Goal: Find specific page/section: Find specific page/section

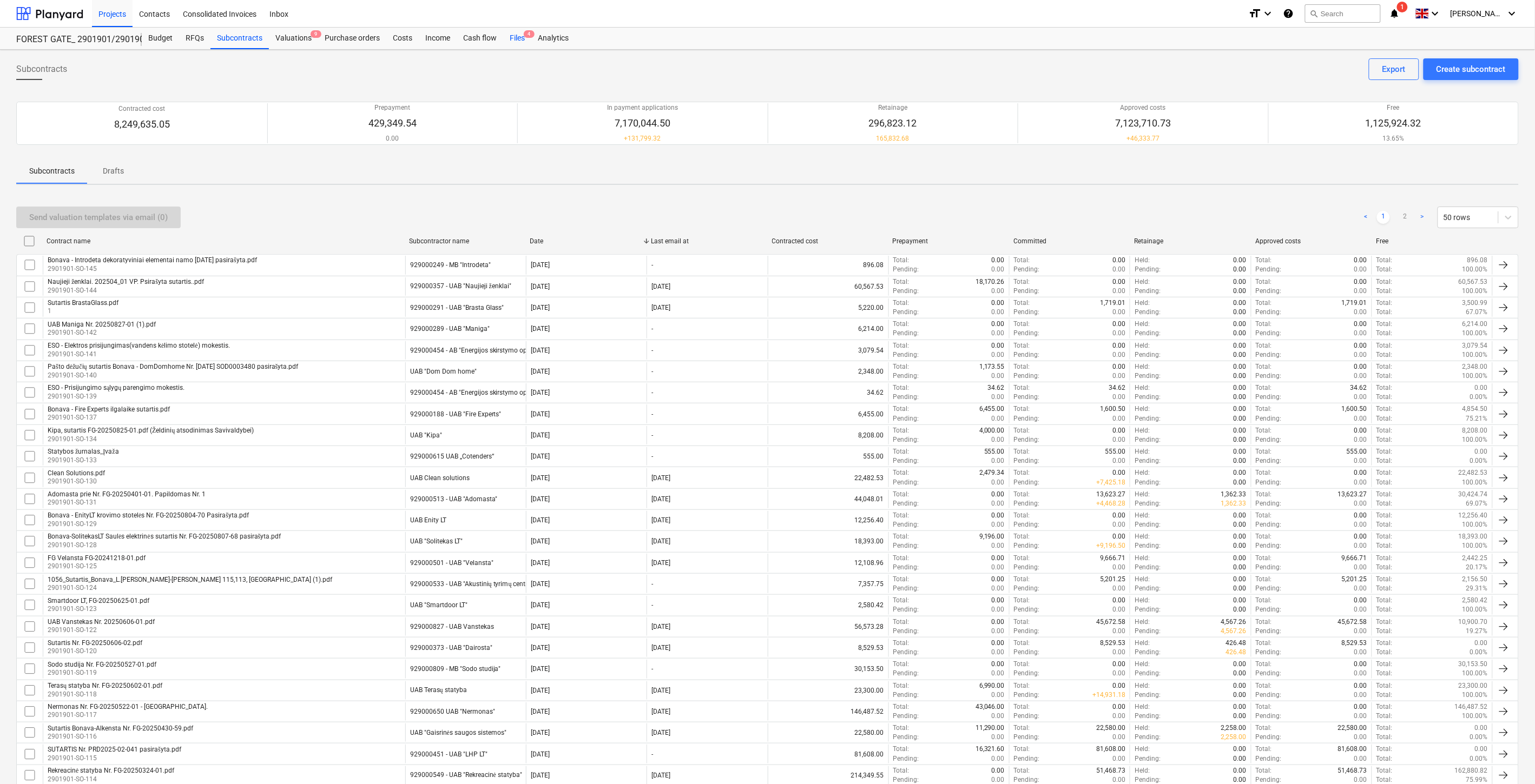
click at [529, 38] on span "4" at bounding box center [529, 34] width 11 height 8
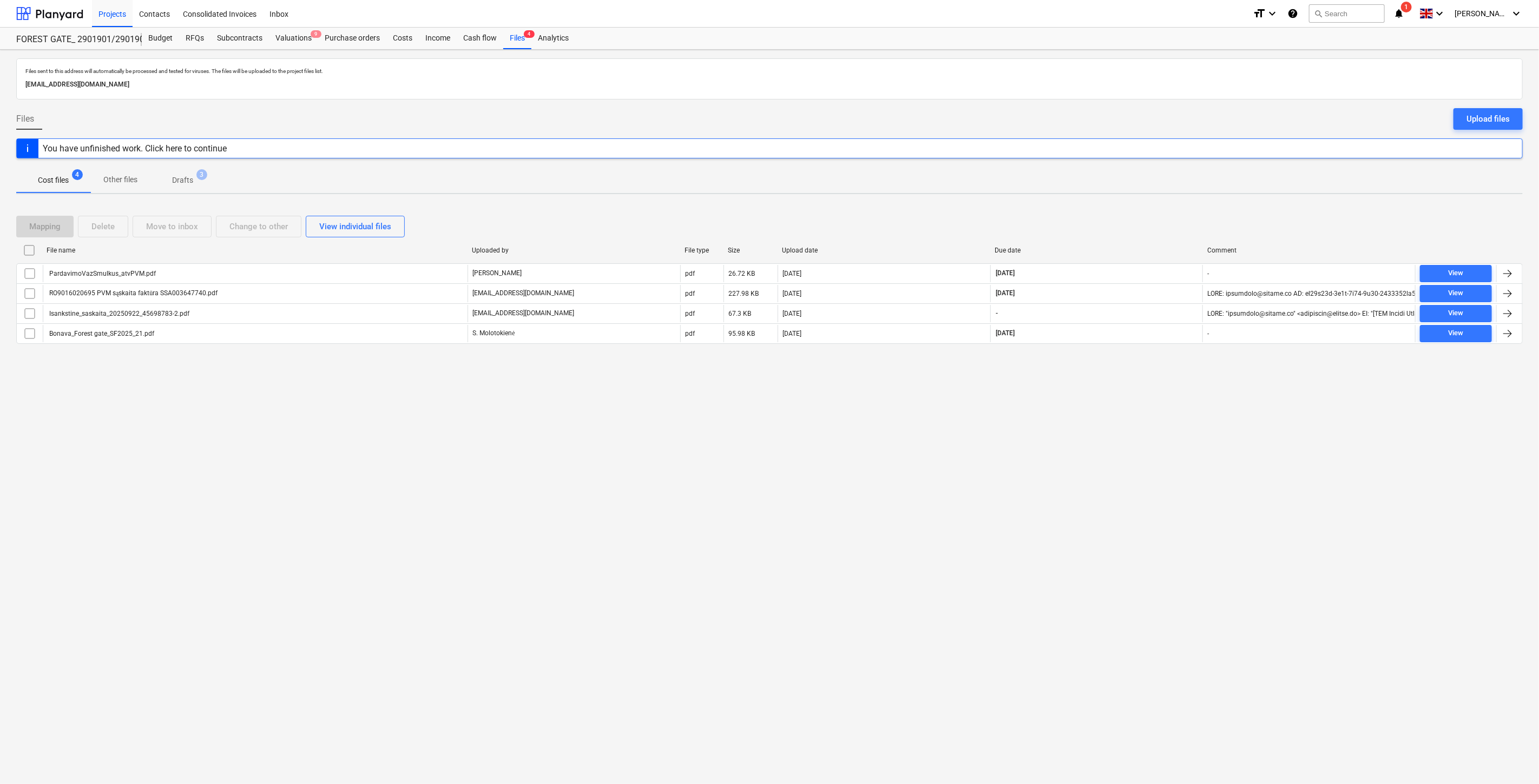
click at [1149, 433] on div "Files sent to this address will automatically be processed and tested for virus…" at bounding box center [770, 417] width 1539 height 734
click at [1155, 419] on div "Files sent to this address will automatically be processed and tested for virus…" at bounding box center [770, 417] width 1539 height 734
click at [1149, 215] on div "Mapping Delete Move to inbox Change to other View individual files" at bounding box center [770, 226] width 1507 height 30
click at [1156, 213] on div "Mapping Delete Move to inbox Change to other View individual files" at bounding box center [770, 226] width 1507 height 30
click at [1365, 14] on button "search Search" at bounding box center [1347, 13] width 76 height 19
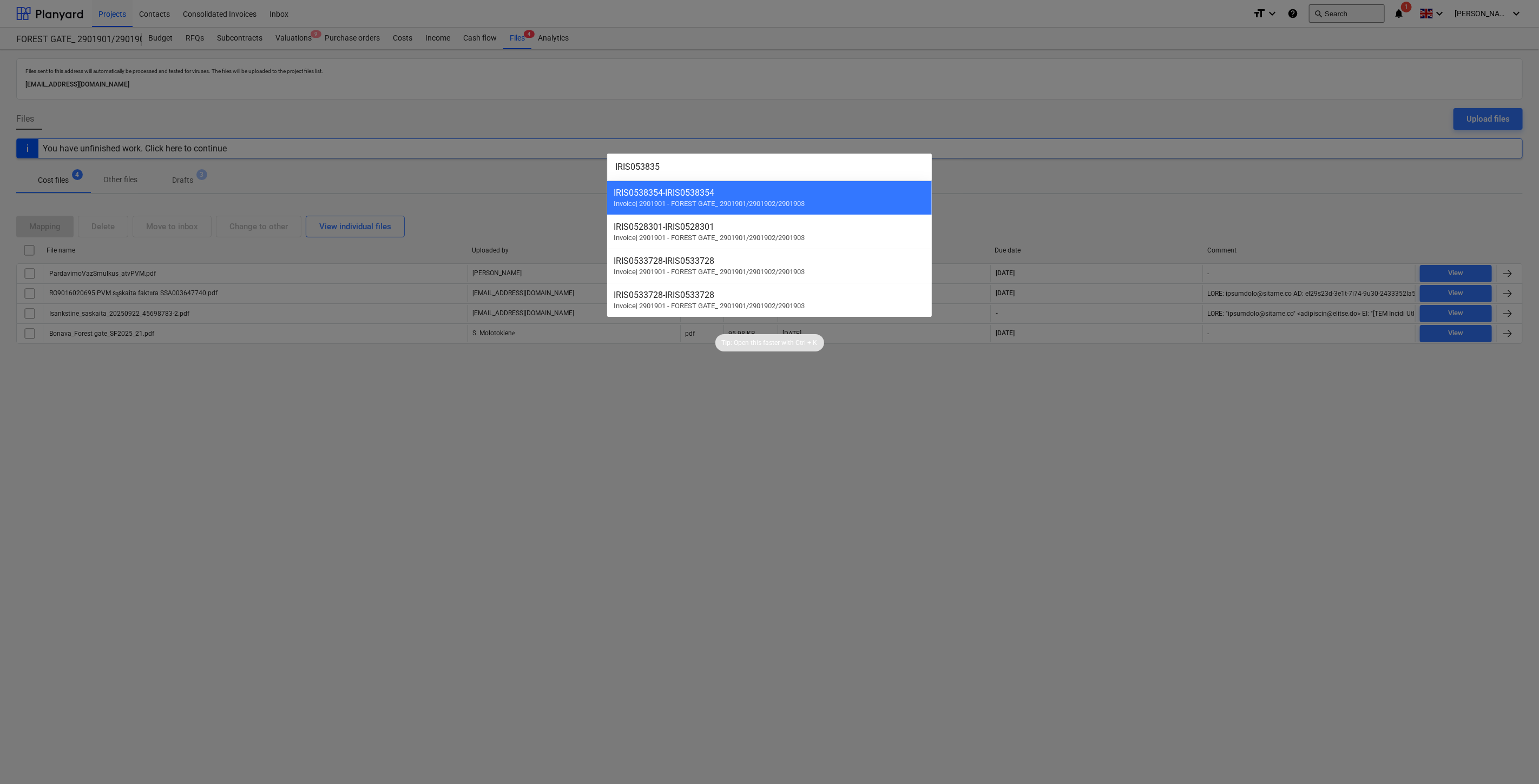
type input "IRIS0538356"
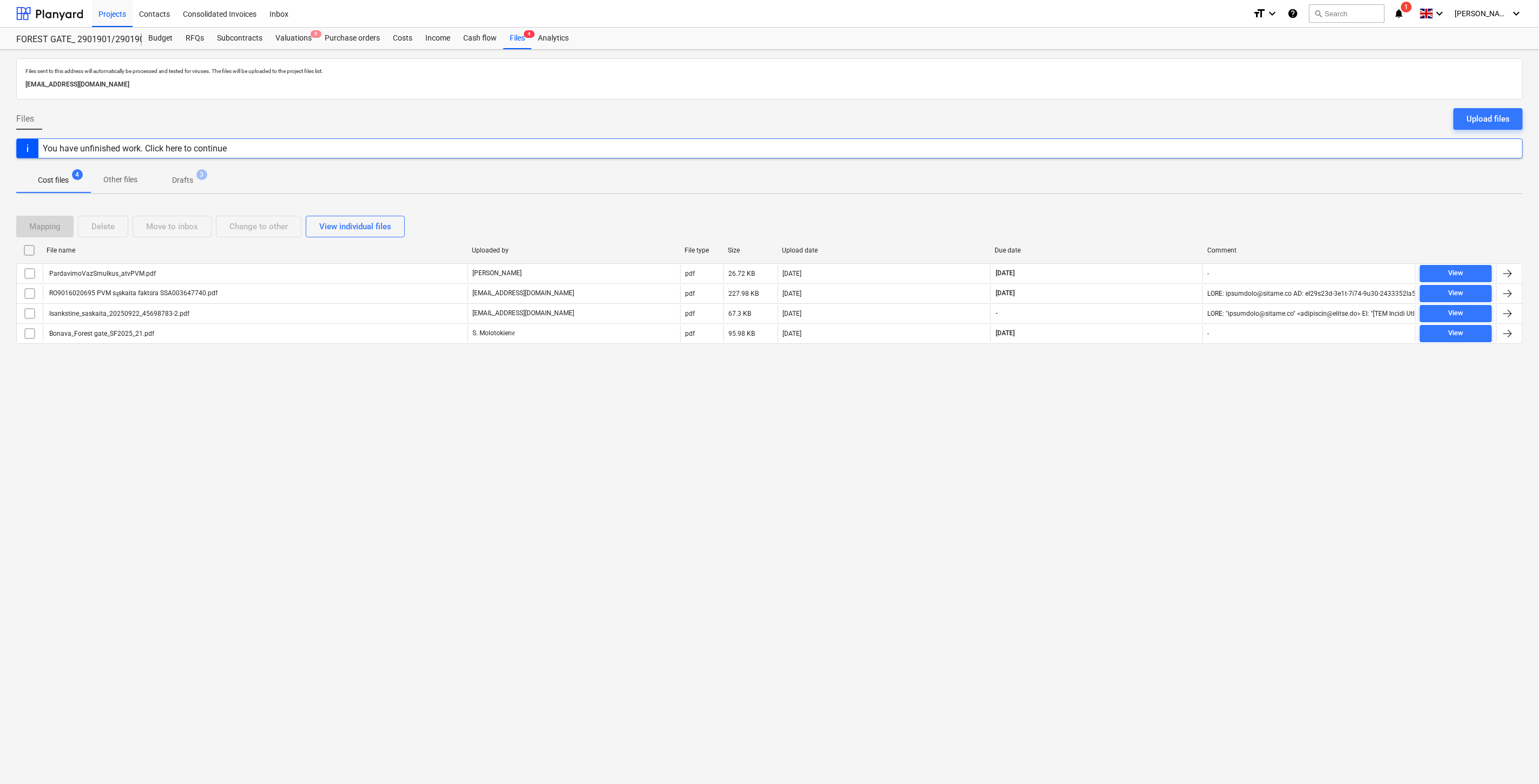
click at [181, 185] on p "Drafts" at bounding box center [182, 180] width 21 height 11
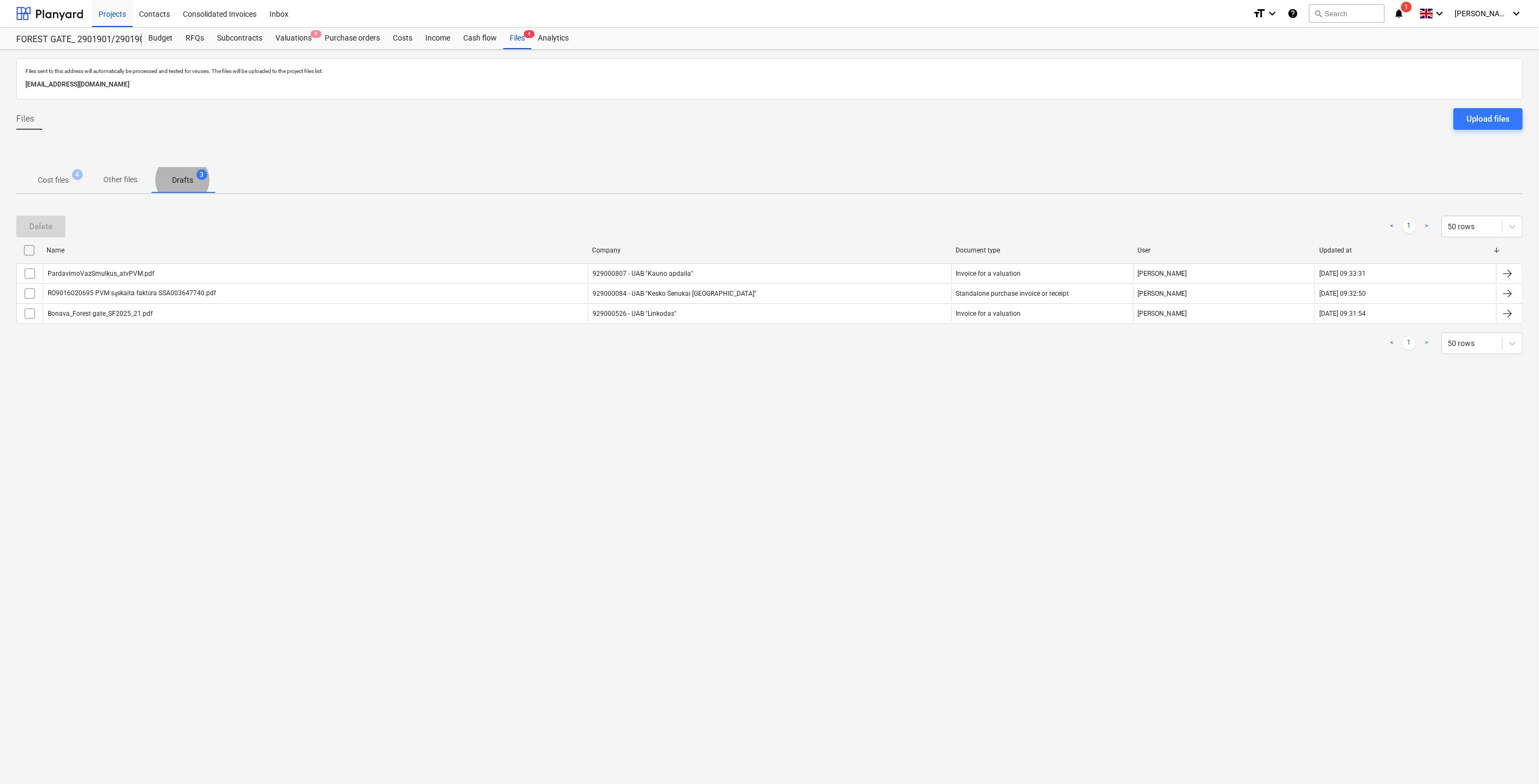
click at [56, 183] on p "Cost files" at bounding box center [53, 180] width 31 height 11
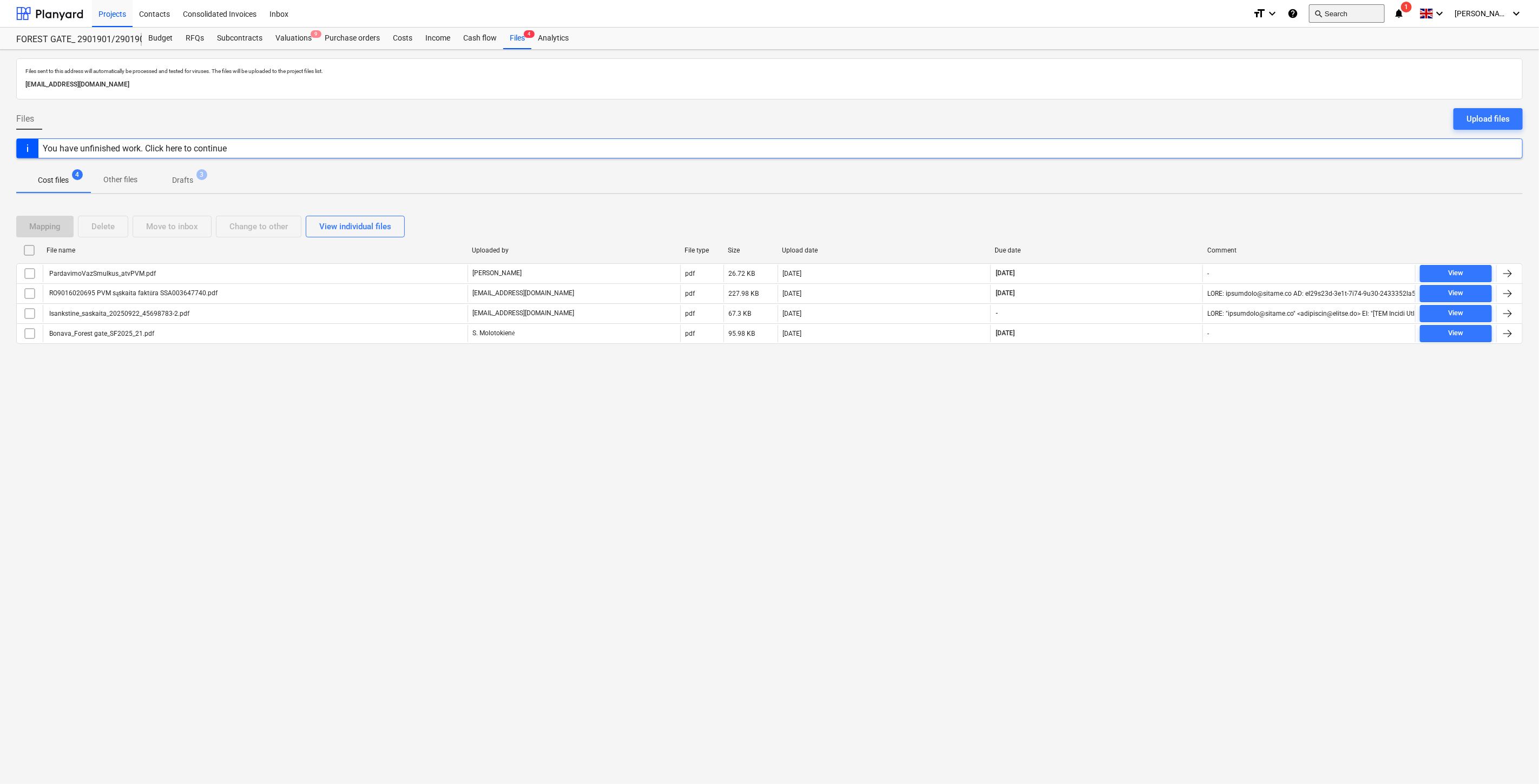
click at [1375, 14] on button "search Search" at bounding box center [1347, 13] width 76 height 19
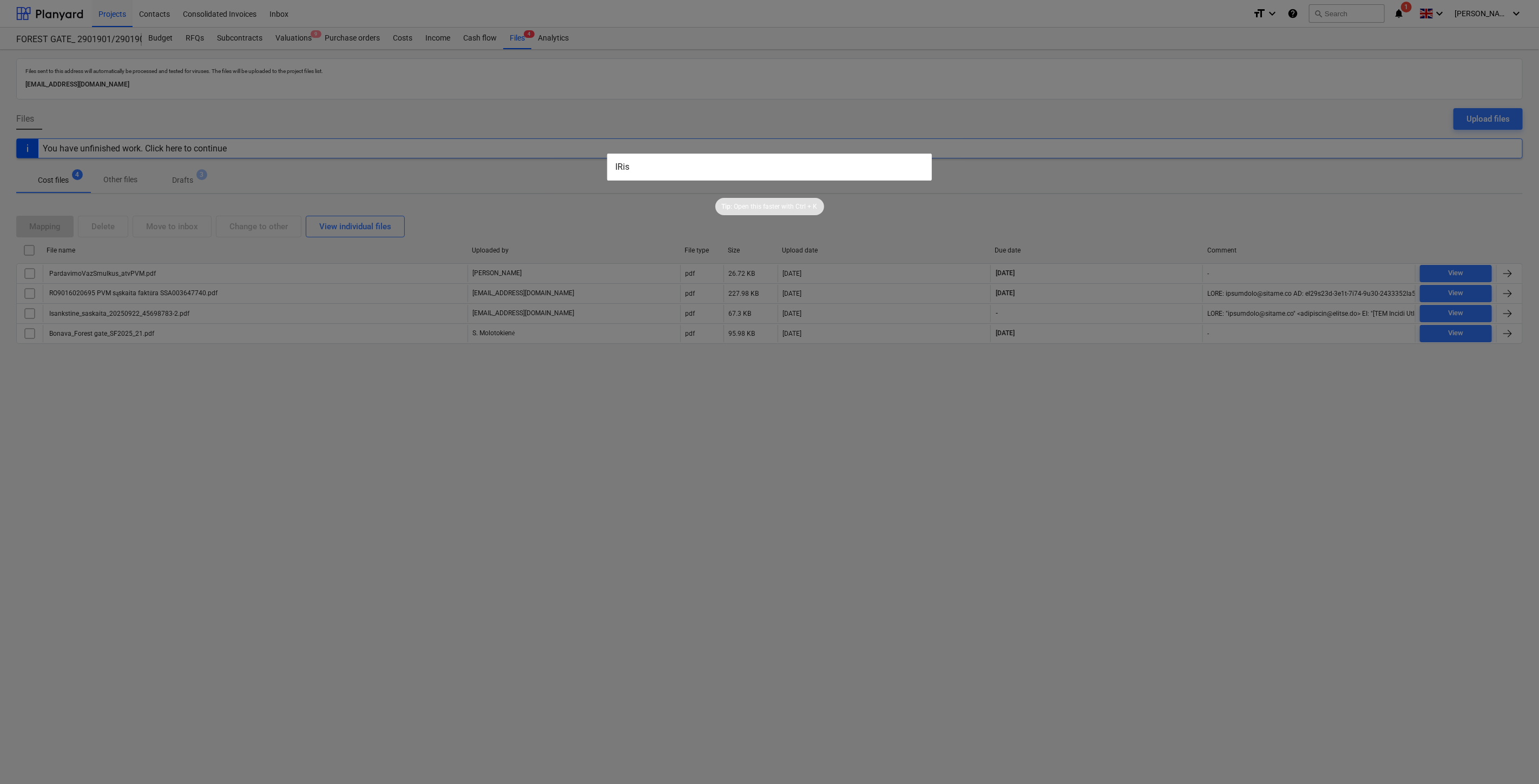
drag, startPoint x: 559, startPoint y: 166, endPoint x: 501, endPoint y: 166, distance: 58.0
click at [501, 166] on div "IRis Tip: Open this faster with Ctrl + K" at bounding box center [770, 392] width 1539 height 784
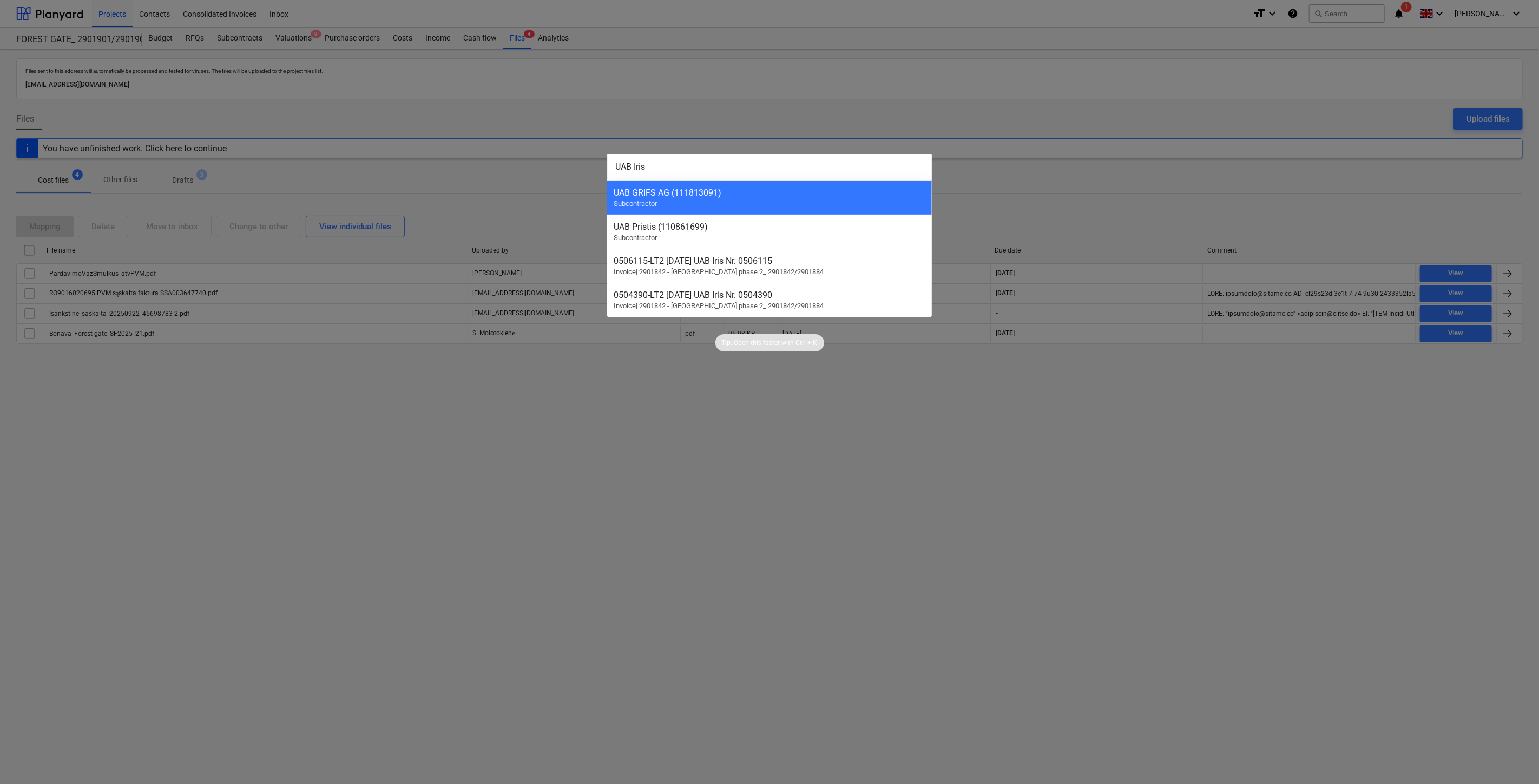
type input "UAB Iris"
click at [507, 195] on div at bounding box center [770, 392] width 1539 height 784
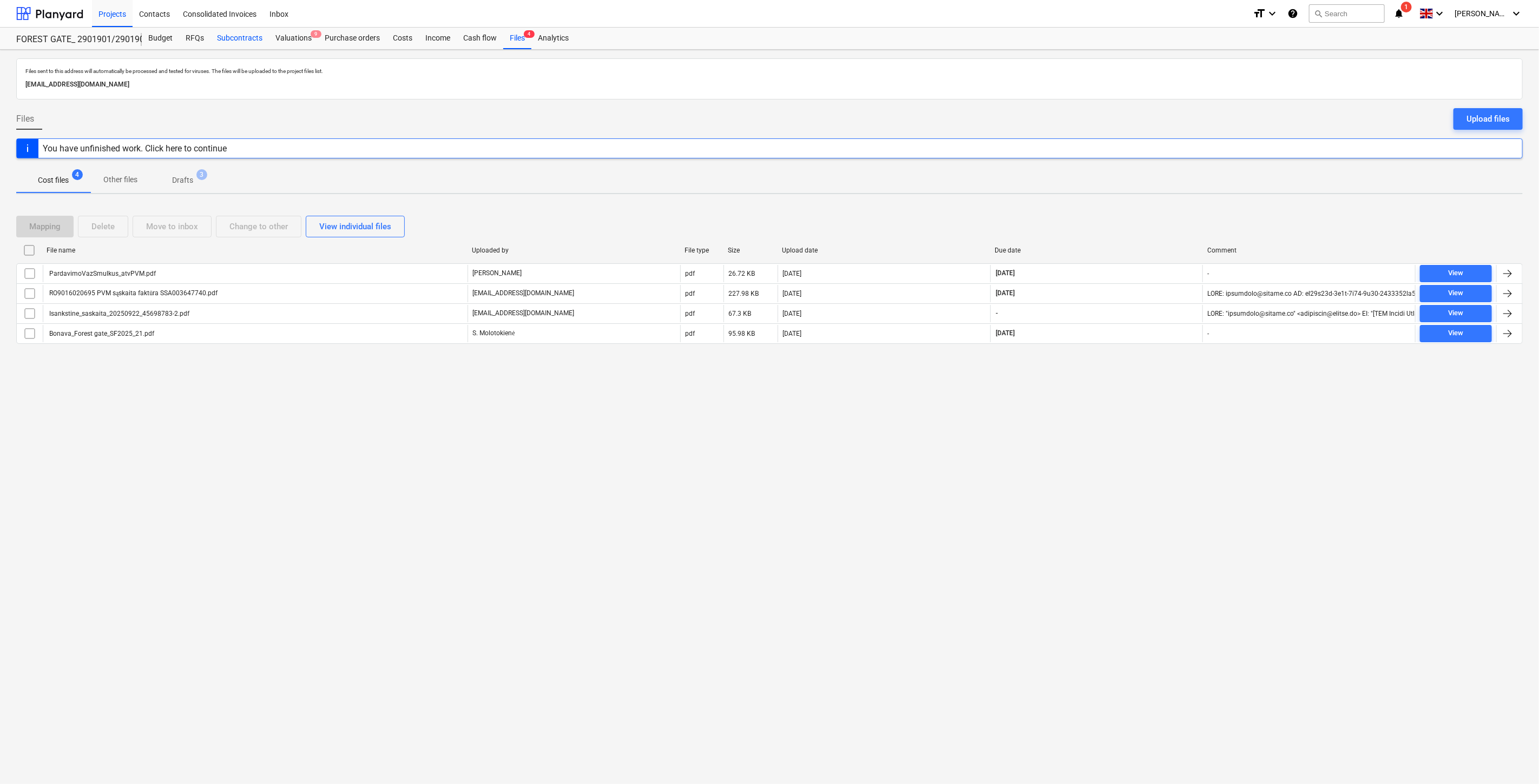
click at [250, 39] on div "Subcontracts" at bounding box center [240, 38] width 59 height 21
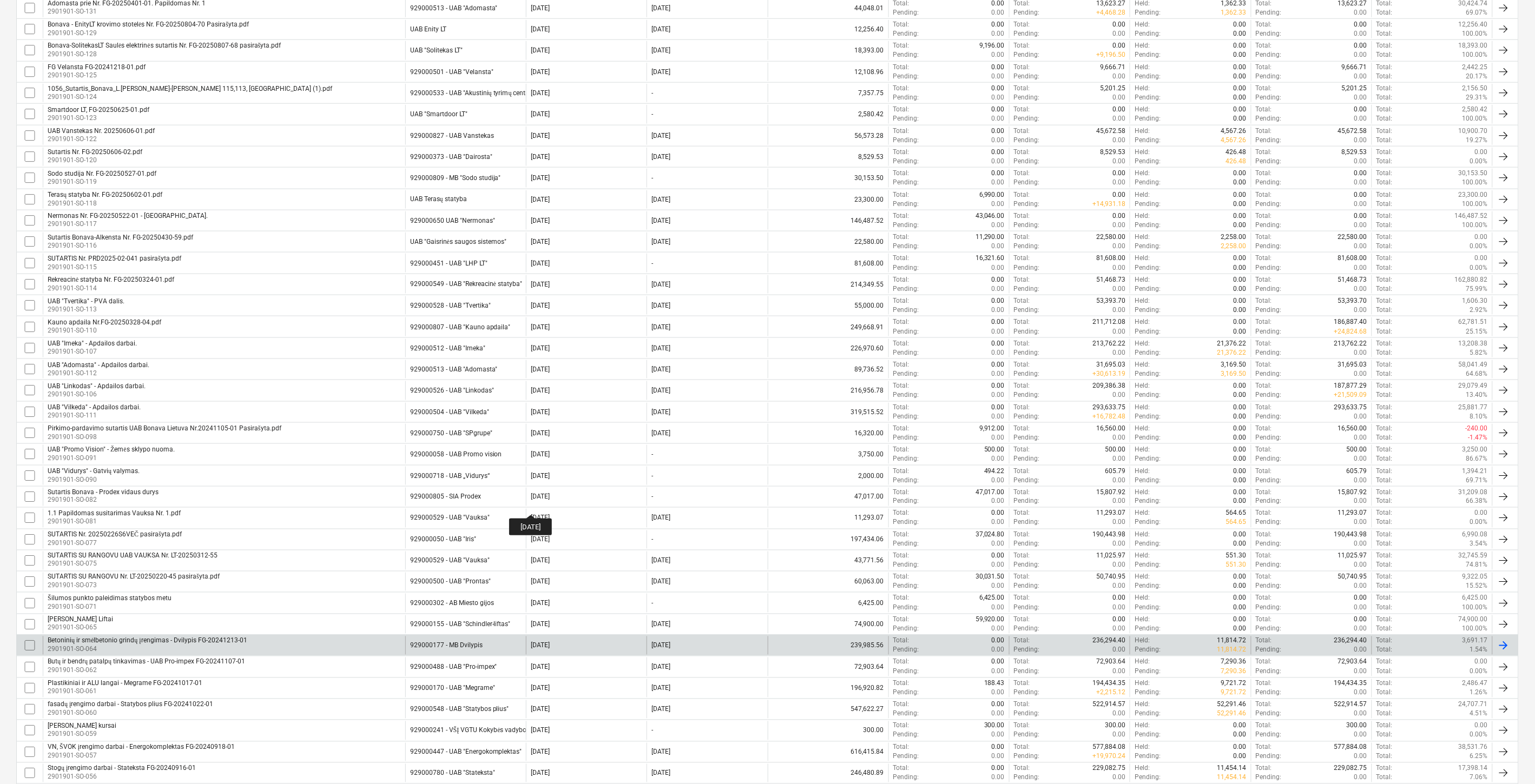
scroll to position [597, 0]
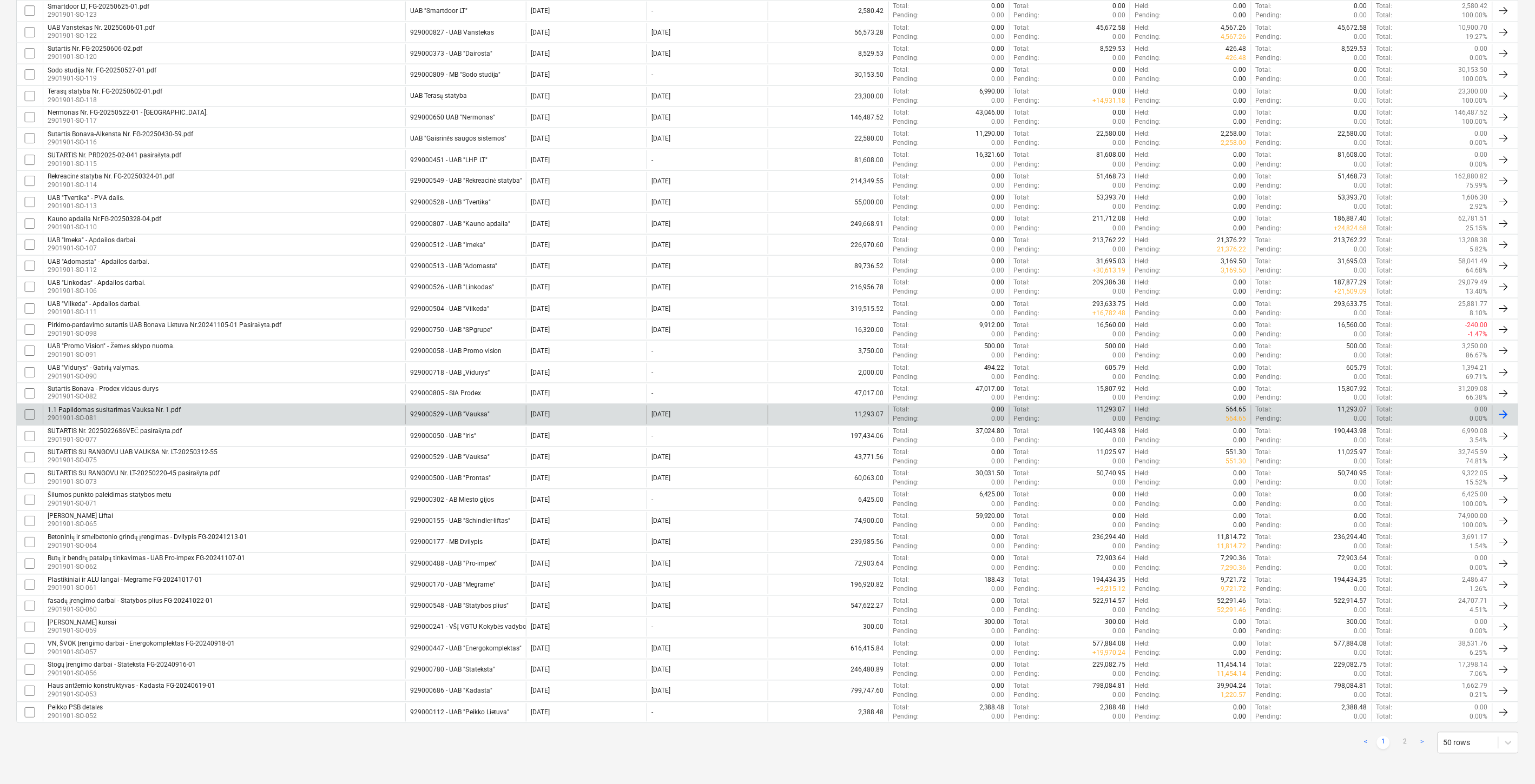
click at [288, 419] on div "1.1 Papildomas susitarimas Vauksa Nr. 1.pdf 2901901-SO-081" at bounding box center [224, 414] width 363 height 19
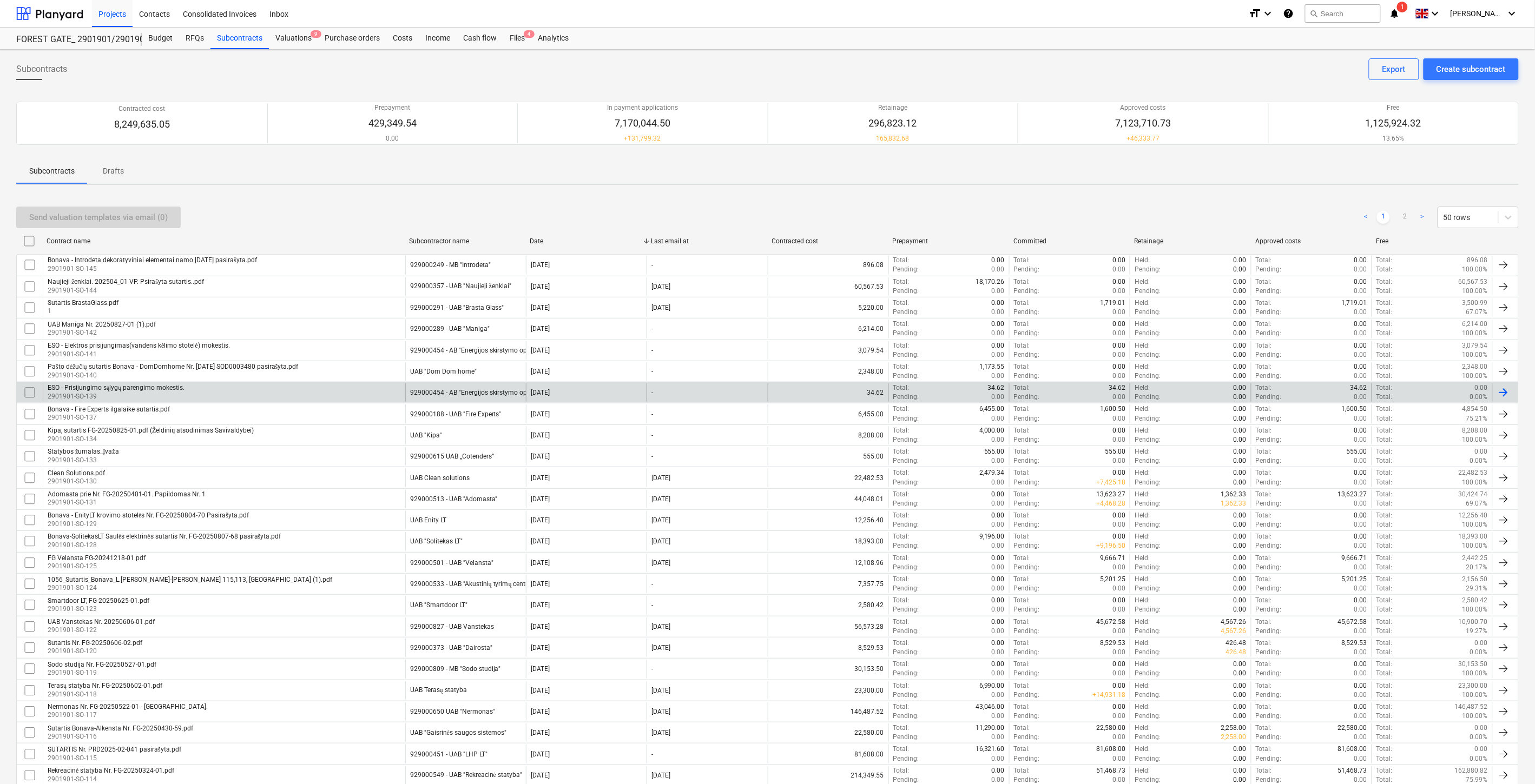
scroll to position [597, 0]
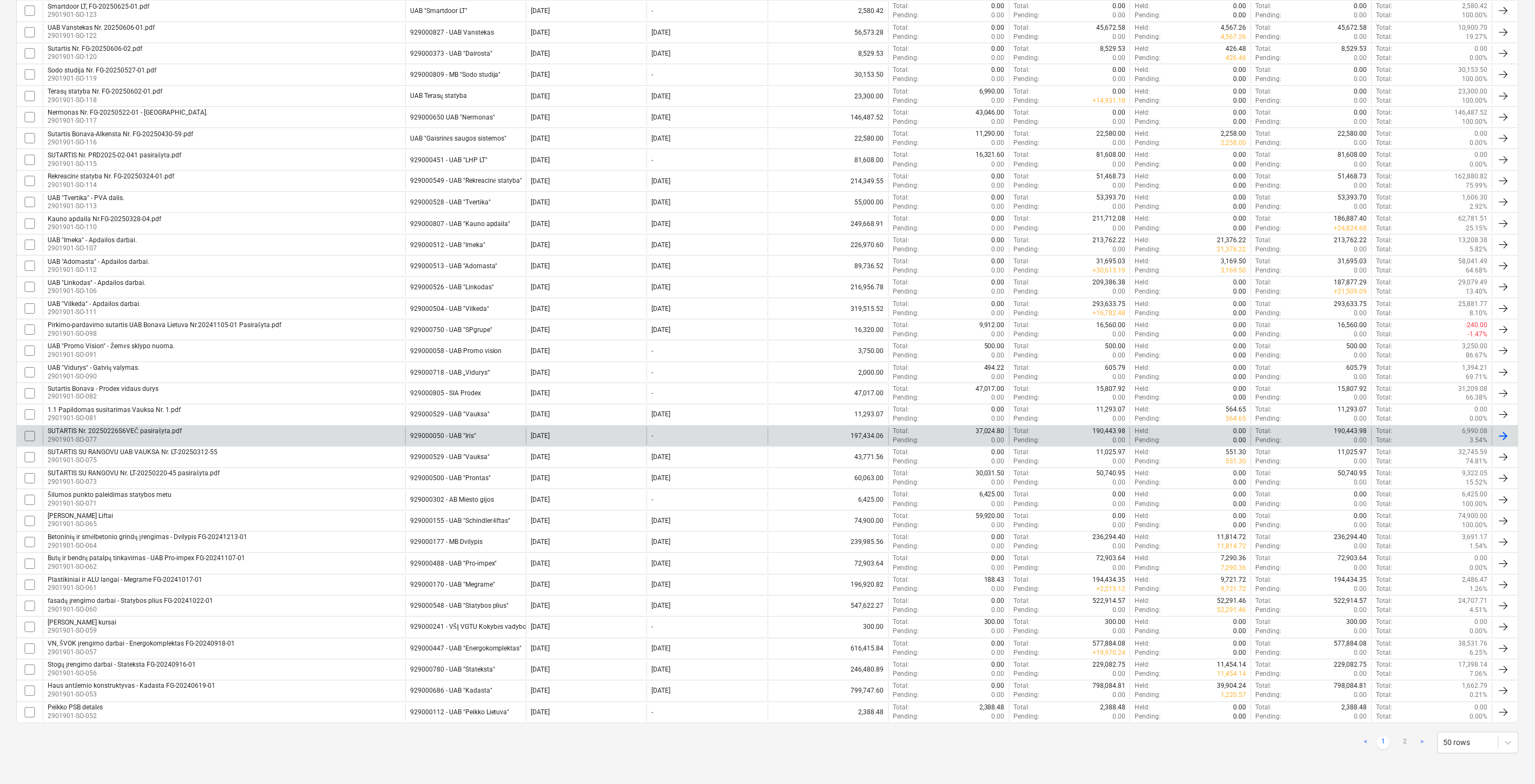
click at [349, 428] on div "SUTARTIS Nr. 20250226S6VEČ pasirašyta.pdf 2901901-SO-077" at bounding box center [224, 436] width 363 height 19
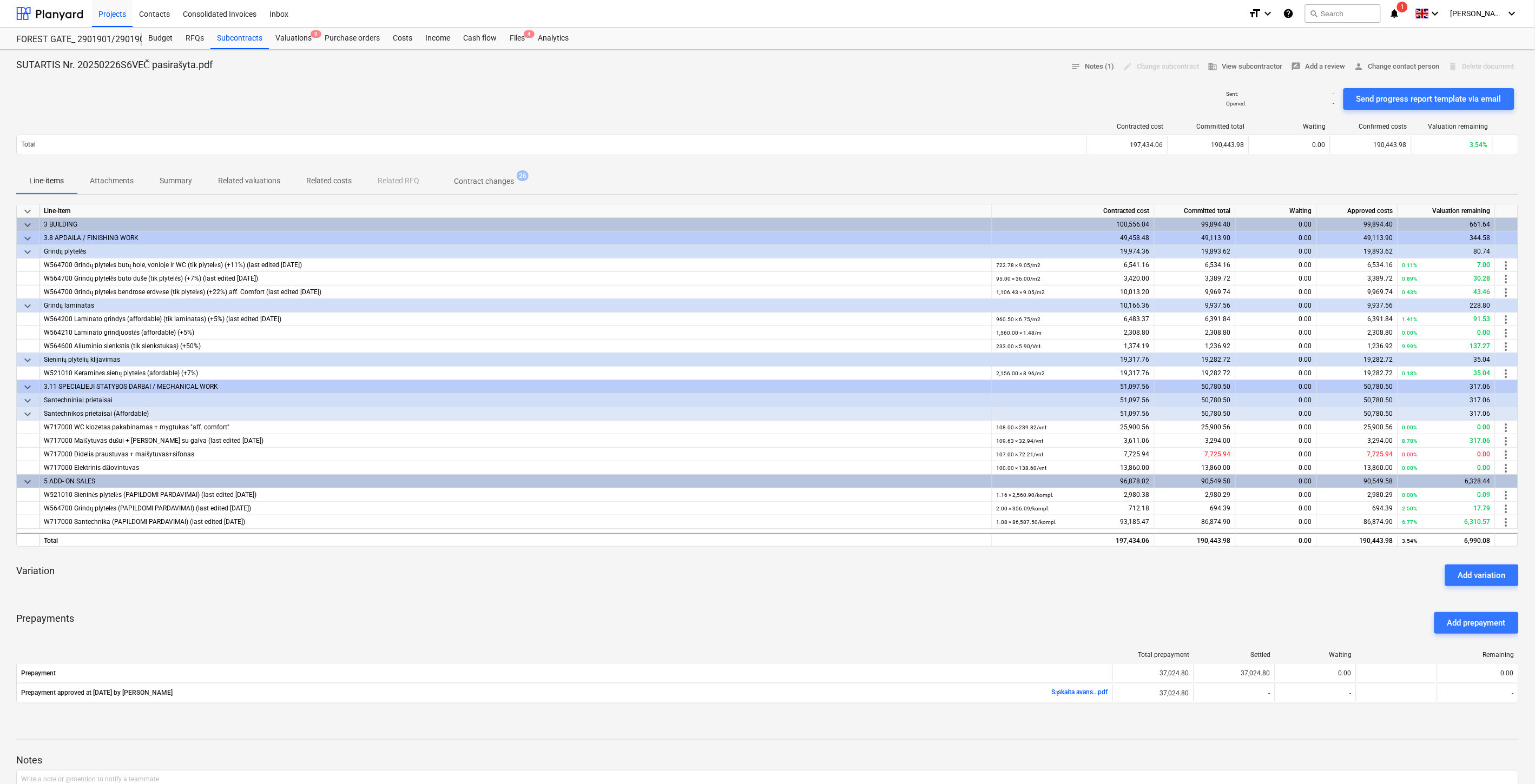
click at [474, 176] on p "Contract changes" at bounding box center [484, 181] width 60 height 11
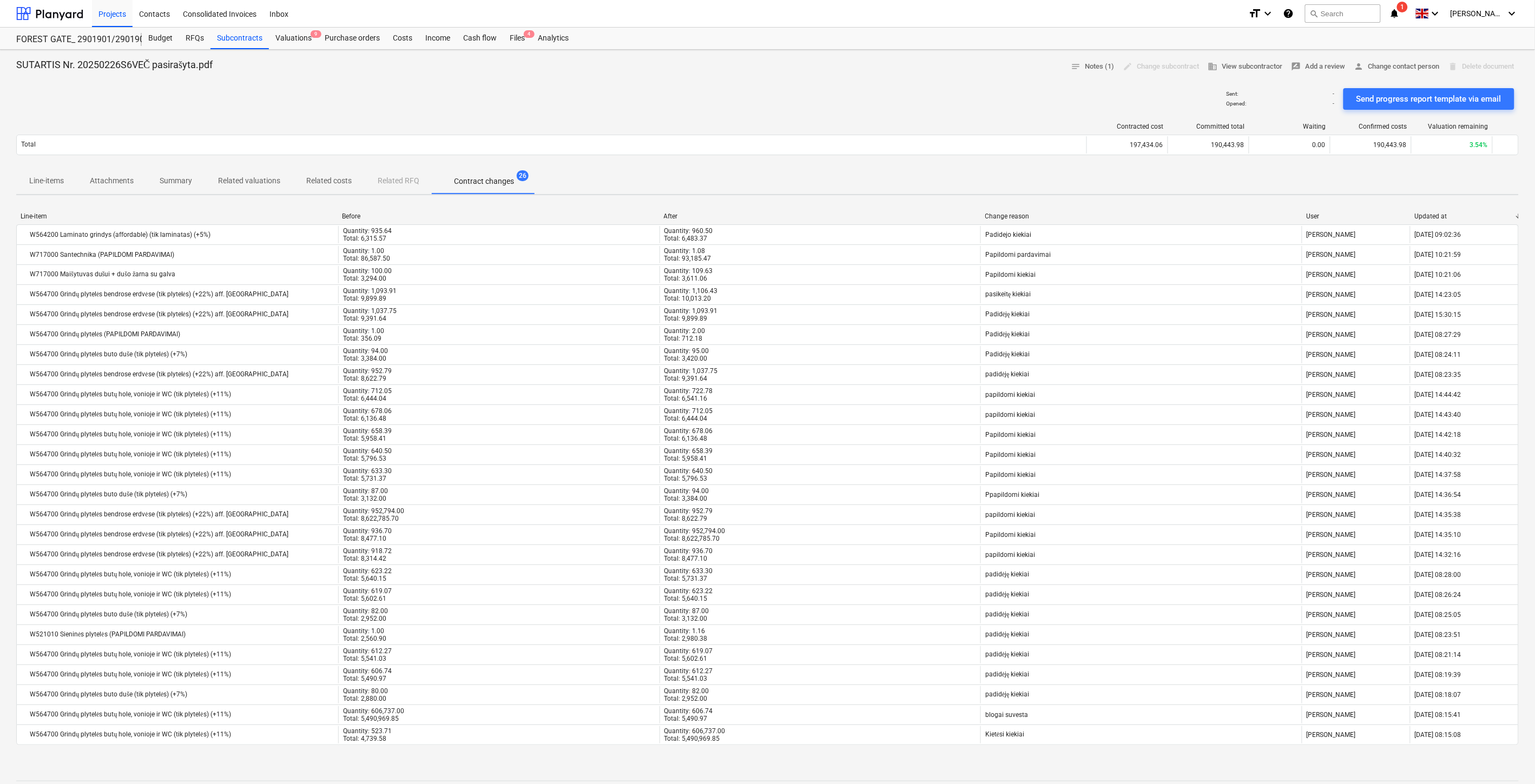
click at [403, 192] on div "Line-items Attachments Summary Related valuations Related costs Related RFQ Con…" at bounding box center [767, 181] width 1502 height 26
click at [333, 181] on p "Related costs" at bounding box center [329, 180] width 45 height 11
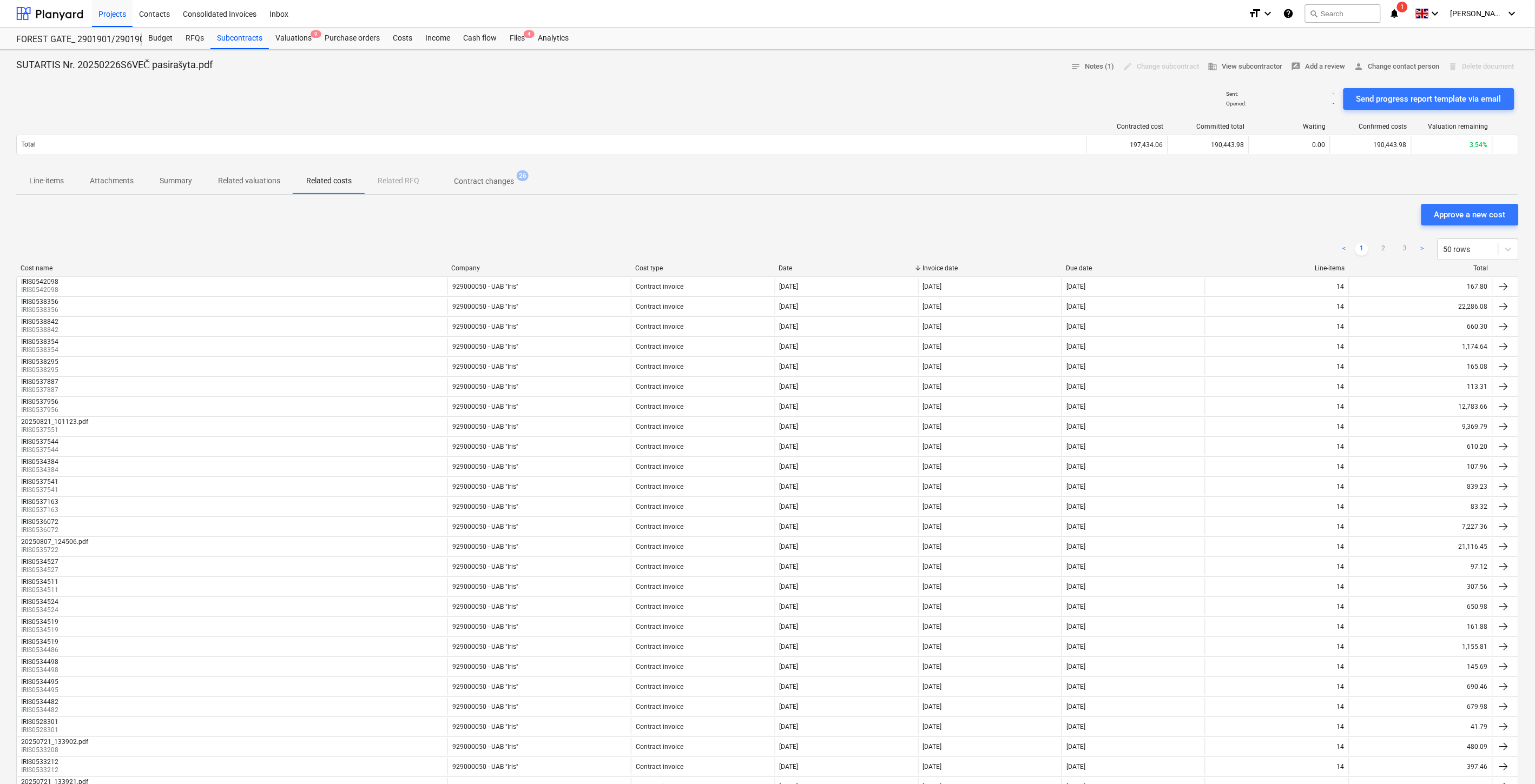
drag, startPoint x: 893, startPoint y: 82, endPoint x: 941, endPoint y: 73, distance: 48.8
click at [898, 80] on div at bounding box center [767, 79] width 1502 height 8
drag, startPoint x: 941, startPoint y: 73, endPoint x: 687, endPoint y: 99, distance: 255.3
click at [939, 73] on div "SUTARTIS Nr. 20250226S6VEČ pasirašyta.pdf notes Notes (1) edit Change subcontra…" at bounding box center [767, 67] width 1502 height 17
click at [905, 98] on div "Sent : - Opened : - Send progress report template via email" at bounding box center [767, 99] width 1502 height 30
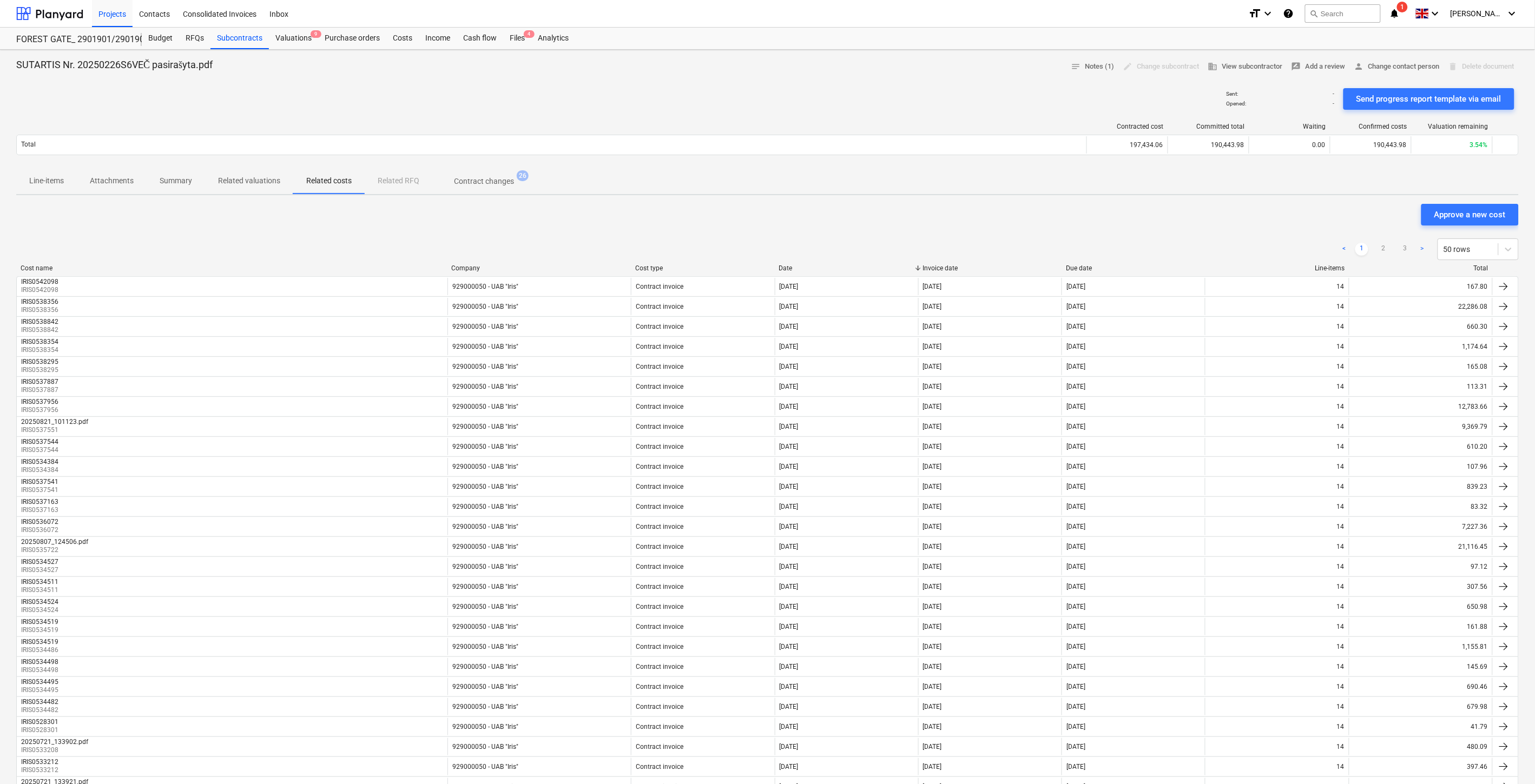
drag, startPoint x: 940, startPoint y: 85, endPoint x: 620, endPoint y: 62, distance: 320.8
click at [936, 85] on div "Sent : - Opened : - Send progress report template via email" at bounding box center [767, 99] width 1502 height 30
click at [516, 39] on div "Files 4" at bounding box center [517, 38] width 28 height 21
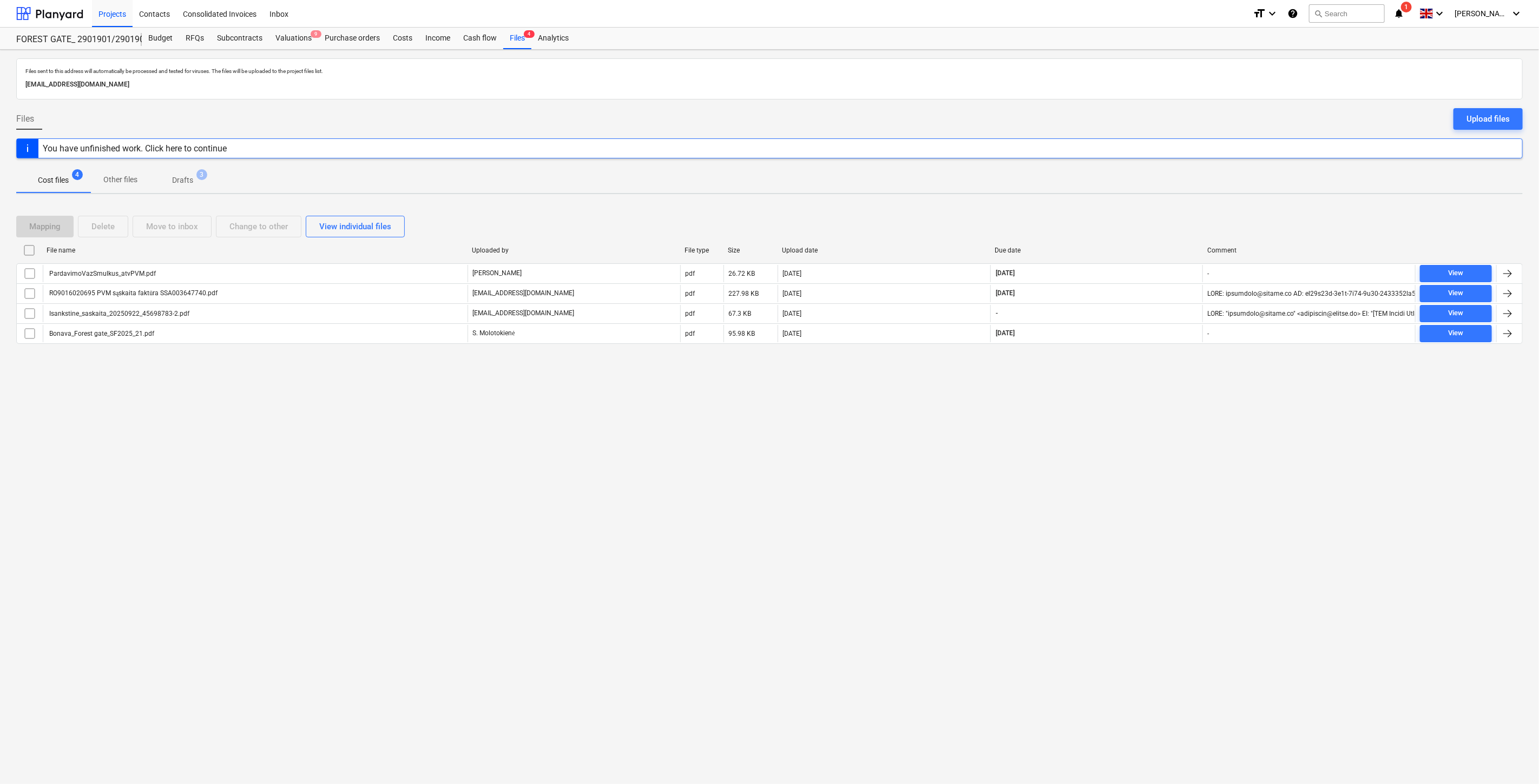
click at [370, 532] on div "Files sent to this address will automatically be processed and tested for virus…" at bounding box center [770, 417] width 1539 height 734
click at [490, 499] on div "Files sent to this address will automatically be processed and tested for virus…" at bounding box center [770, 417] width 1539 height 734
click at [185, 179] on p "Drafts" at bounding box center [182, 180] width 21 height 11
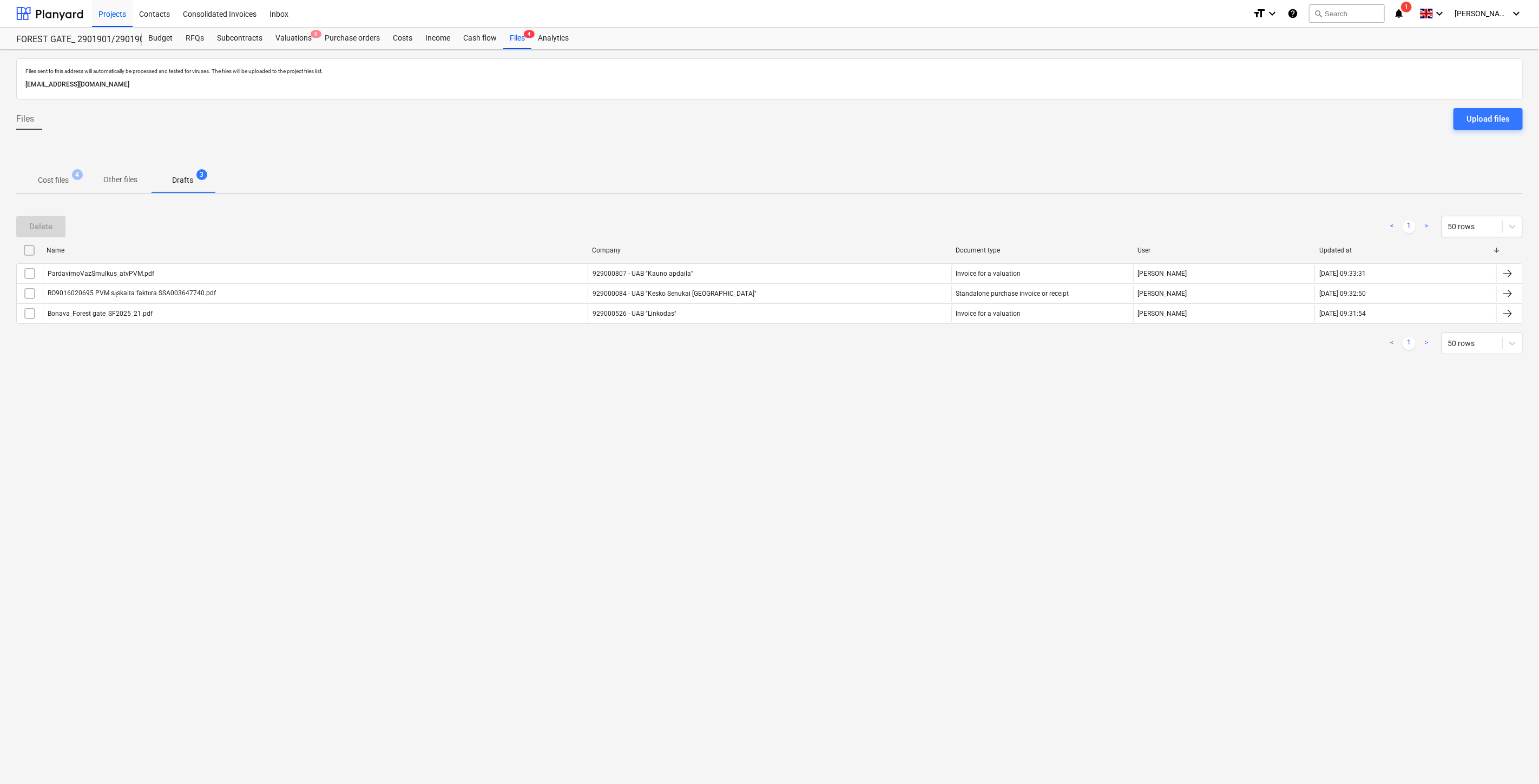
click at [52, 181] on p "Cost files" at bounding box center [53, 180] width 31 height 11
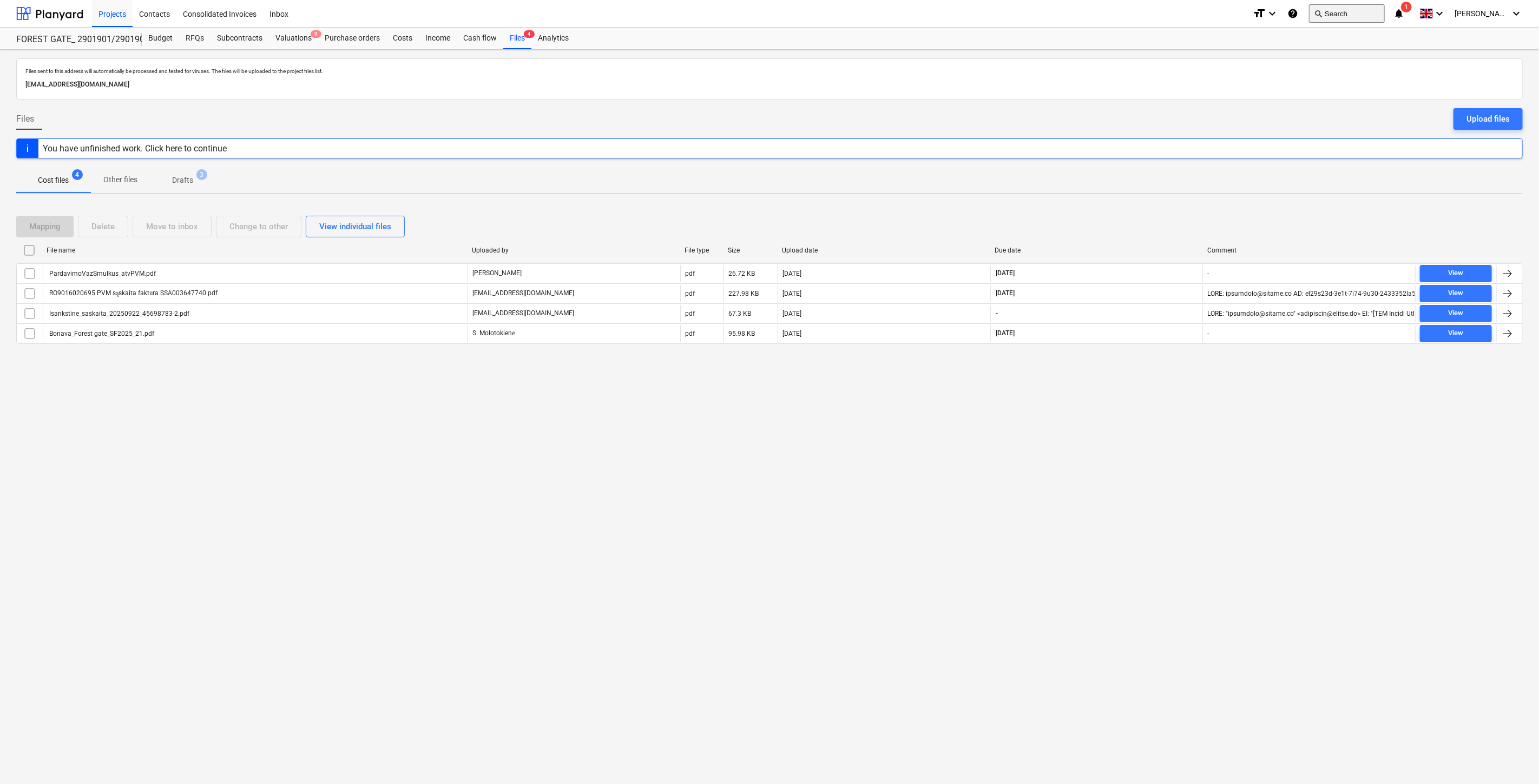
click at [1376, 19] on button "search Search" at bounding box center [1347, 13] width 76 height 19
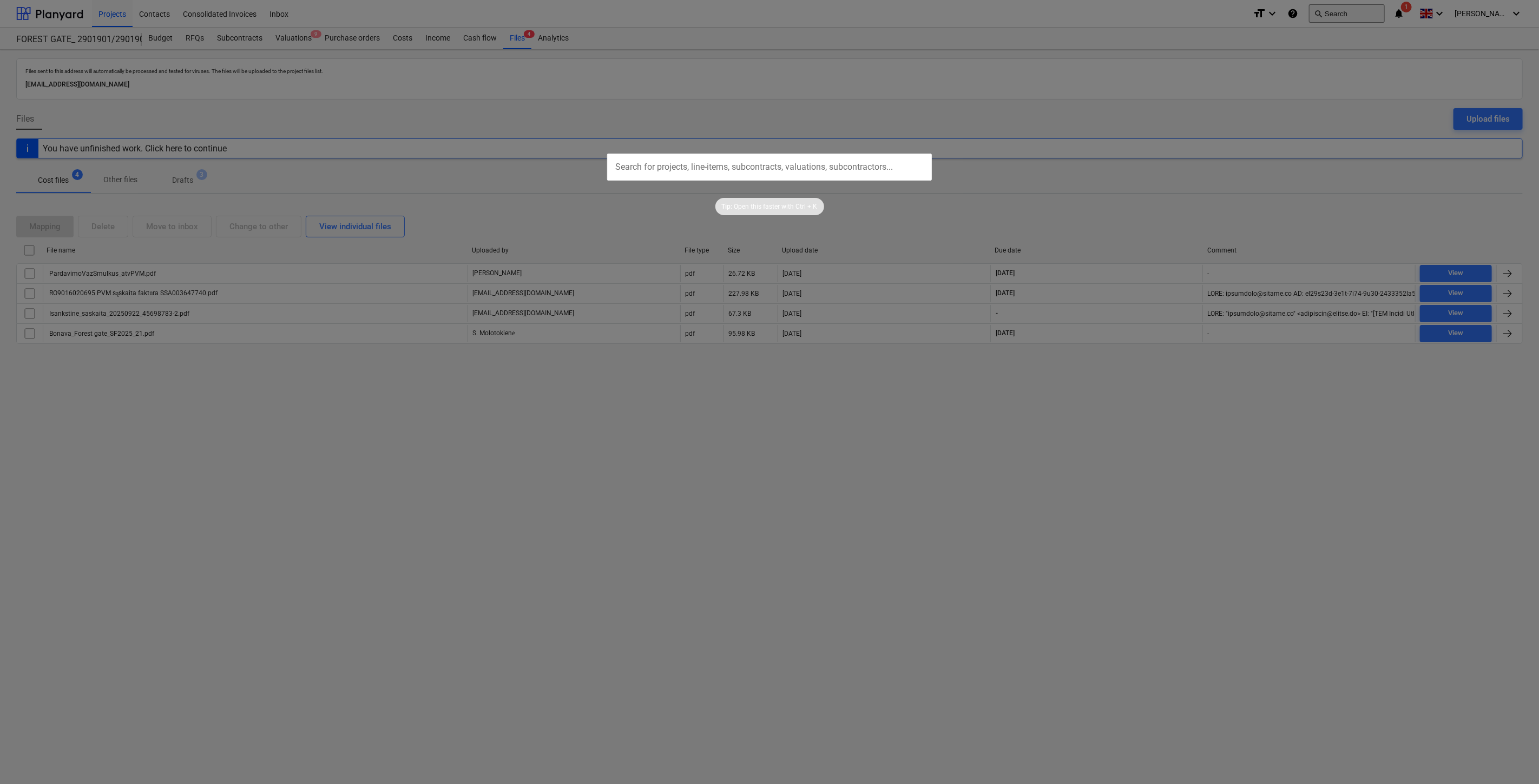
type input "ą"
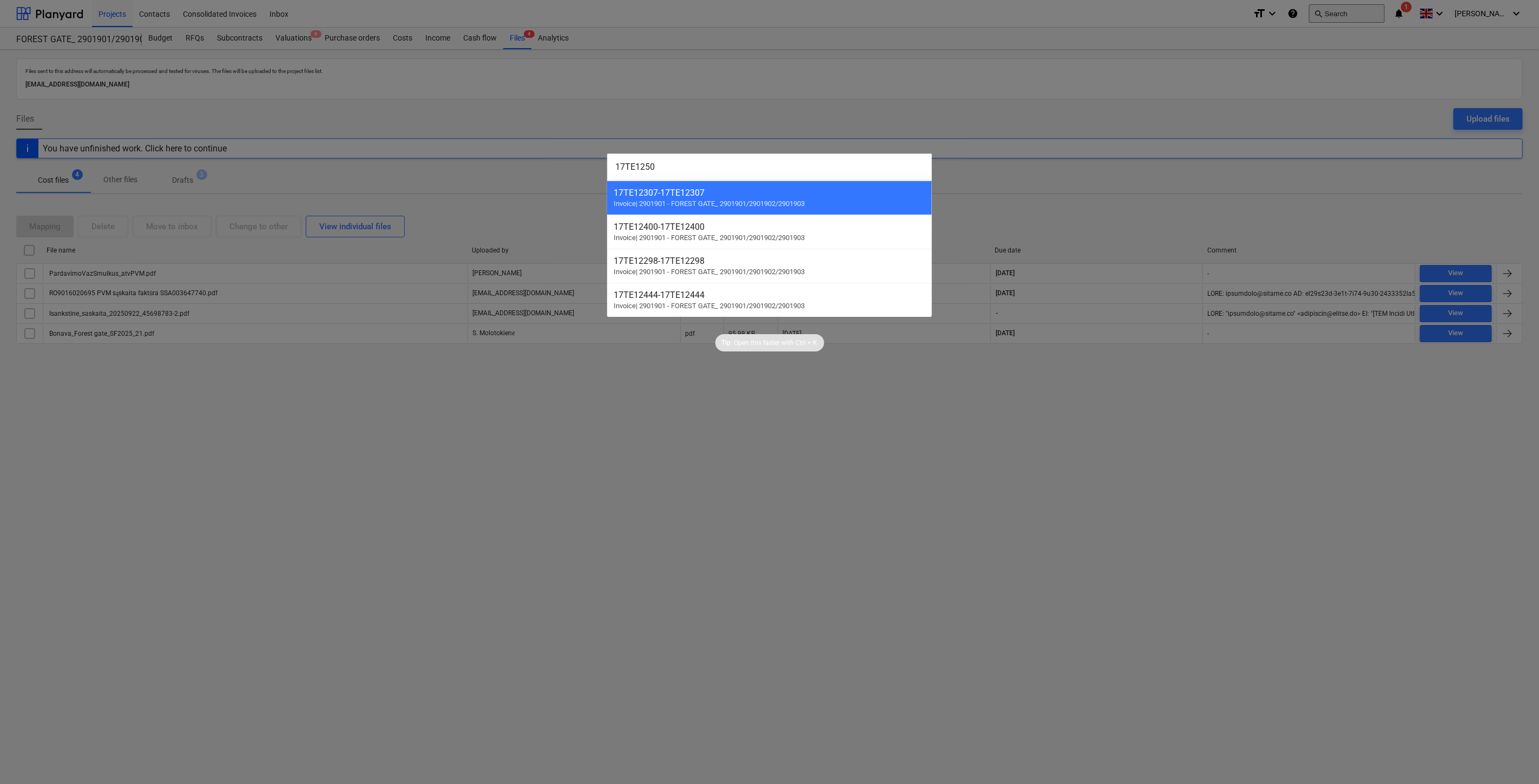
type input "17TE12509"
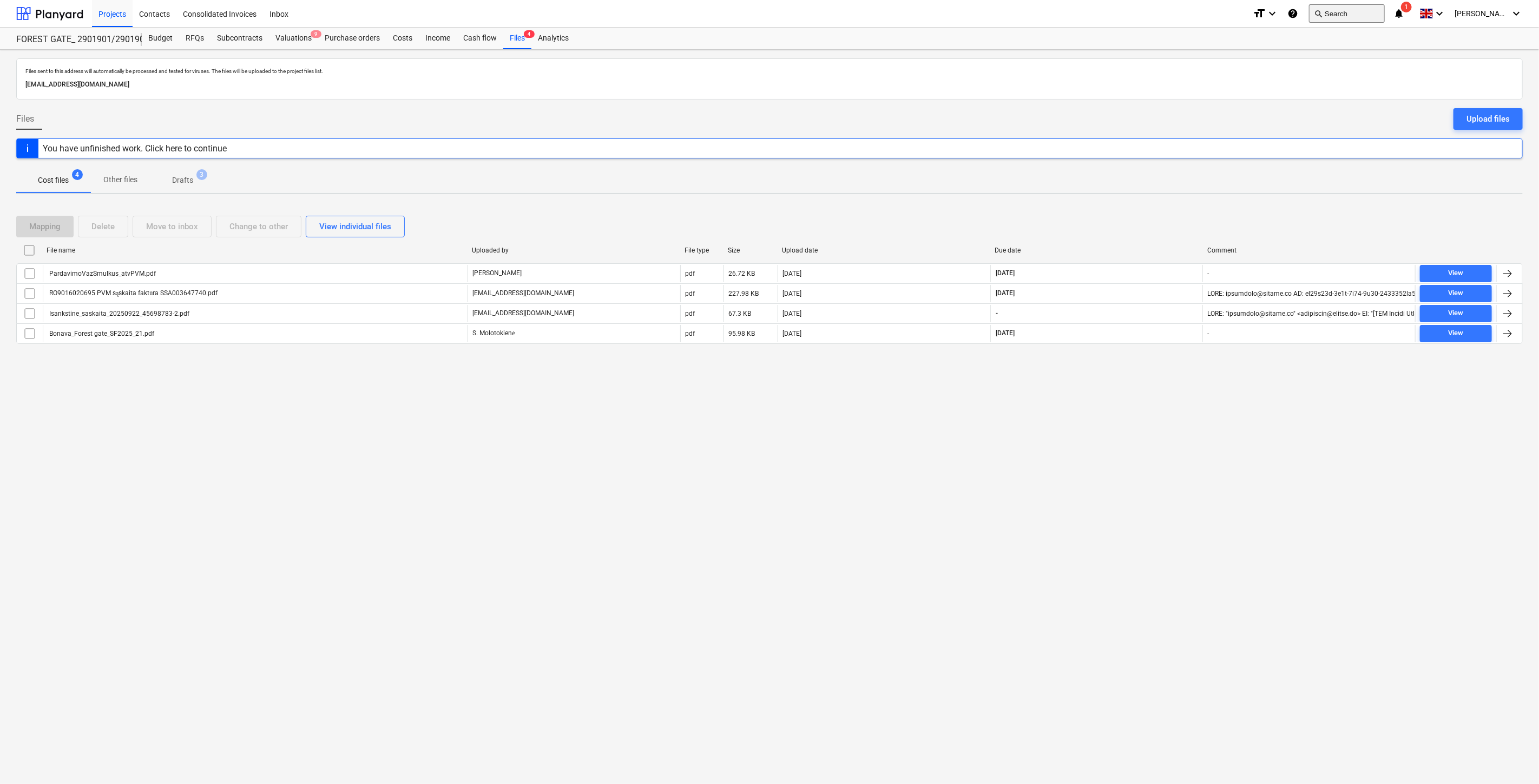
click at [1344, 22] on button "search Search" at bounding box center [1347, 13] width 76 height 19
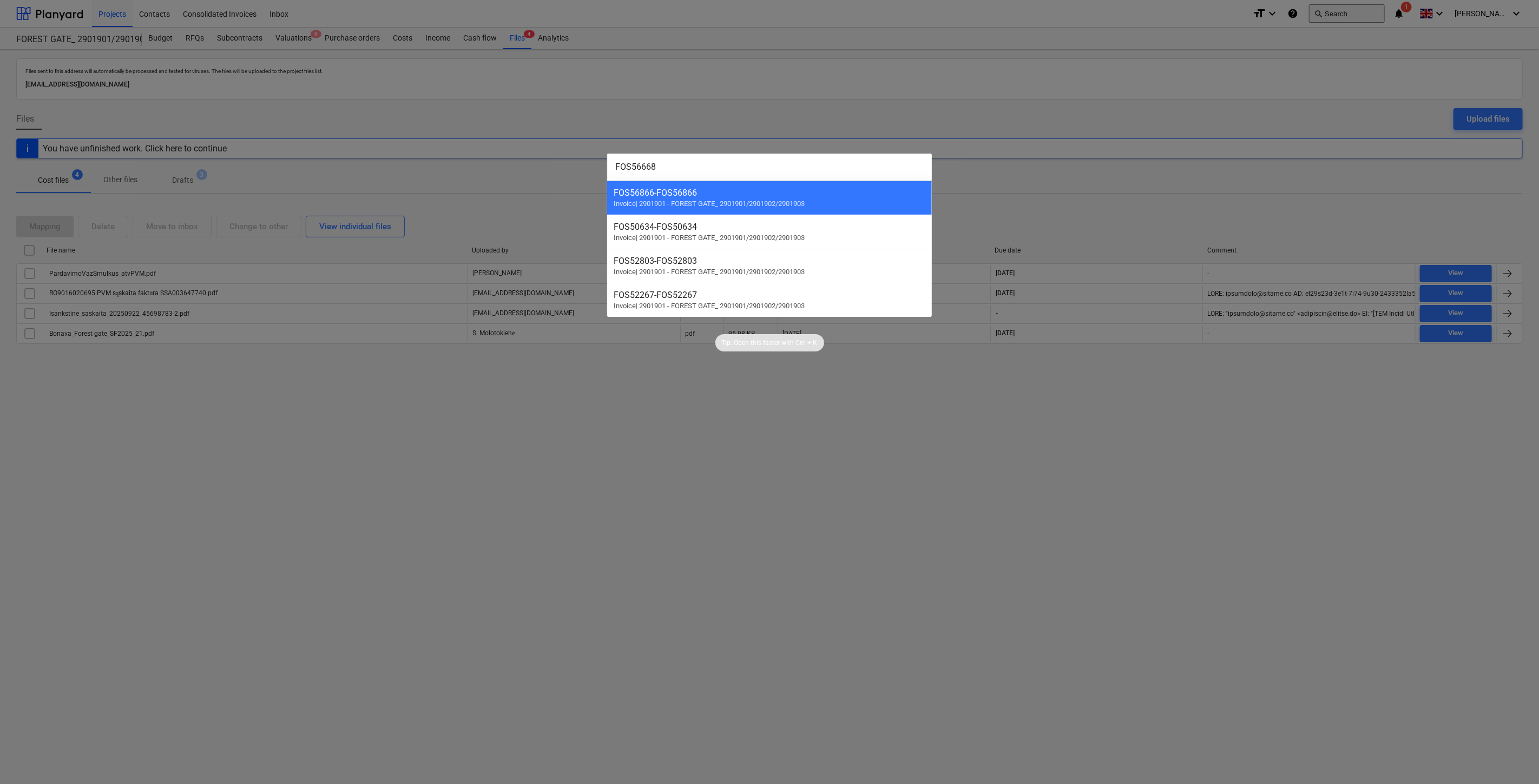
type input "FOS566682"
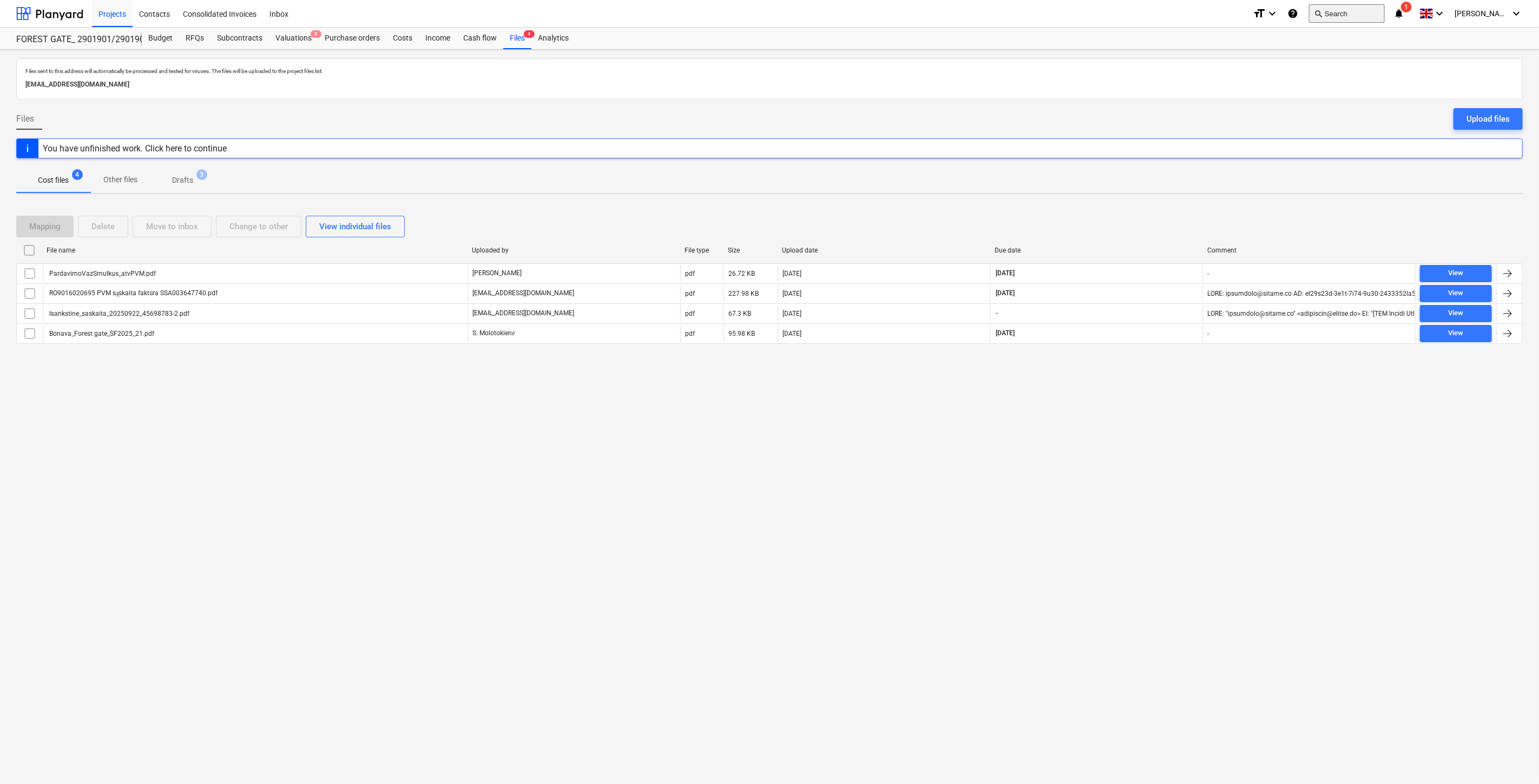
click at [1353, 20] on button "search Search" at bounding box center [1347, 13] width 76 height 19
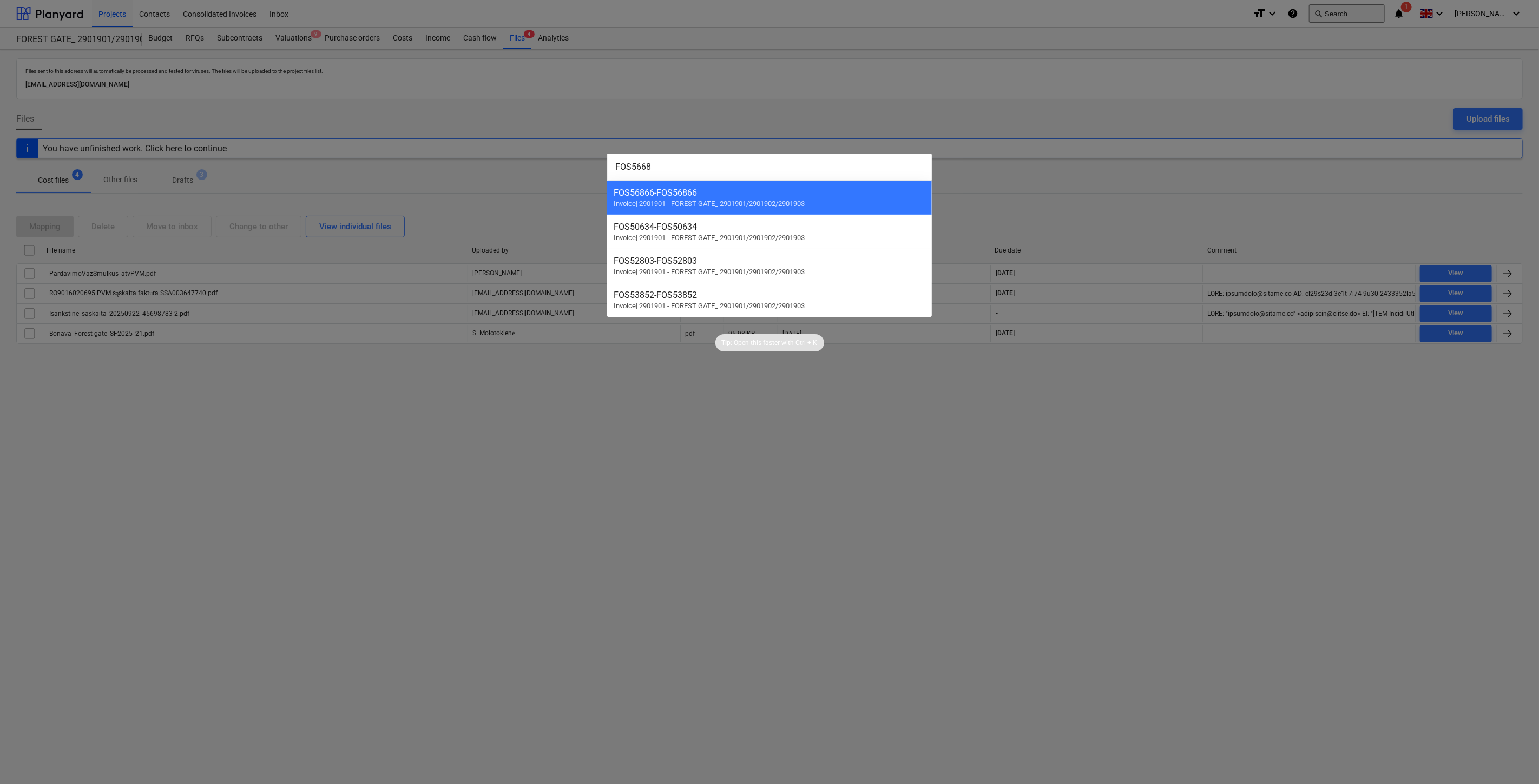
type input "FOS56682"
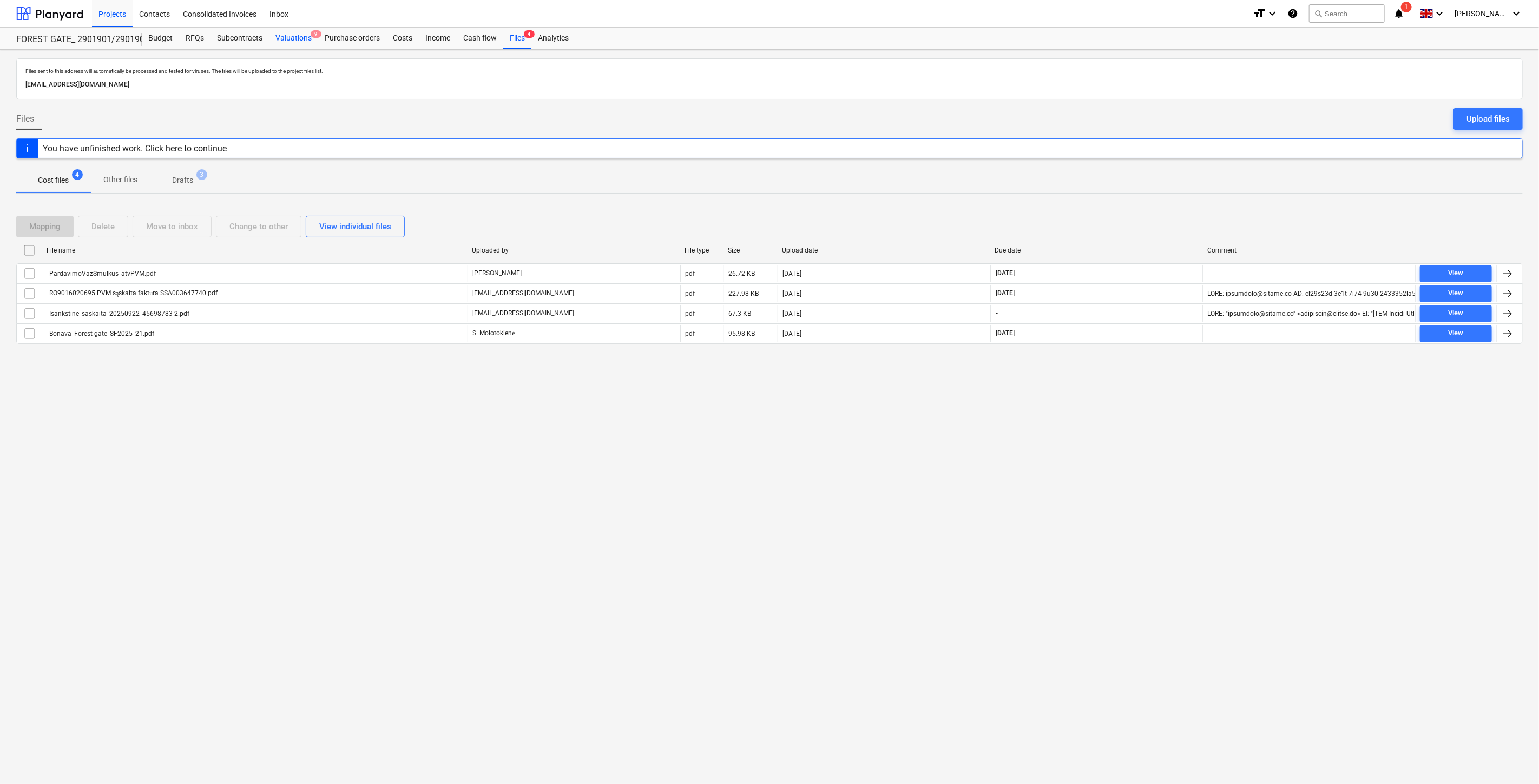
click at [278, 31] on div "Valuations 9" at bounding box center [293, 38] width 49 height 21
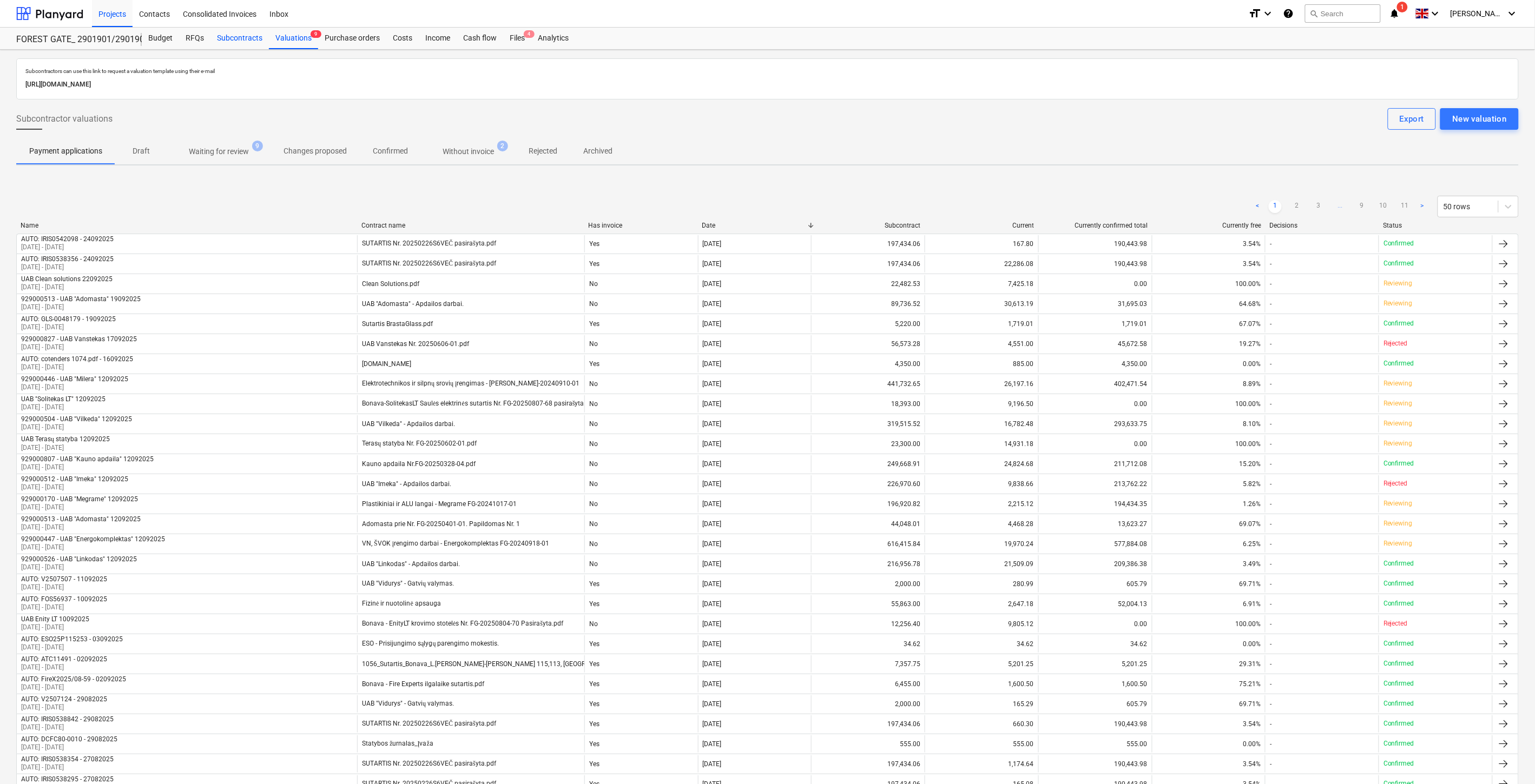
drag, startPoint x: 273, startPoint y: 36, endPoint x: 256, endPoint y: 35, distance: 17.0
click at [272, 36] on div "Valuations 9" at bounding box center [293, 38] width 49 height 21
click at [254, 36] on div "Subcontracts" at bounding box center [240, 38] width 59 height 21
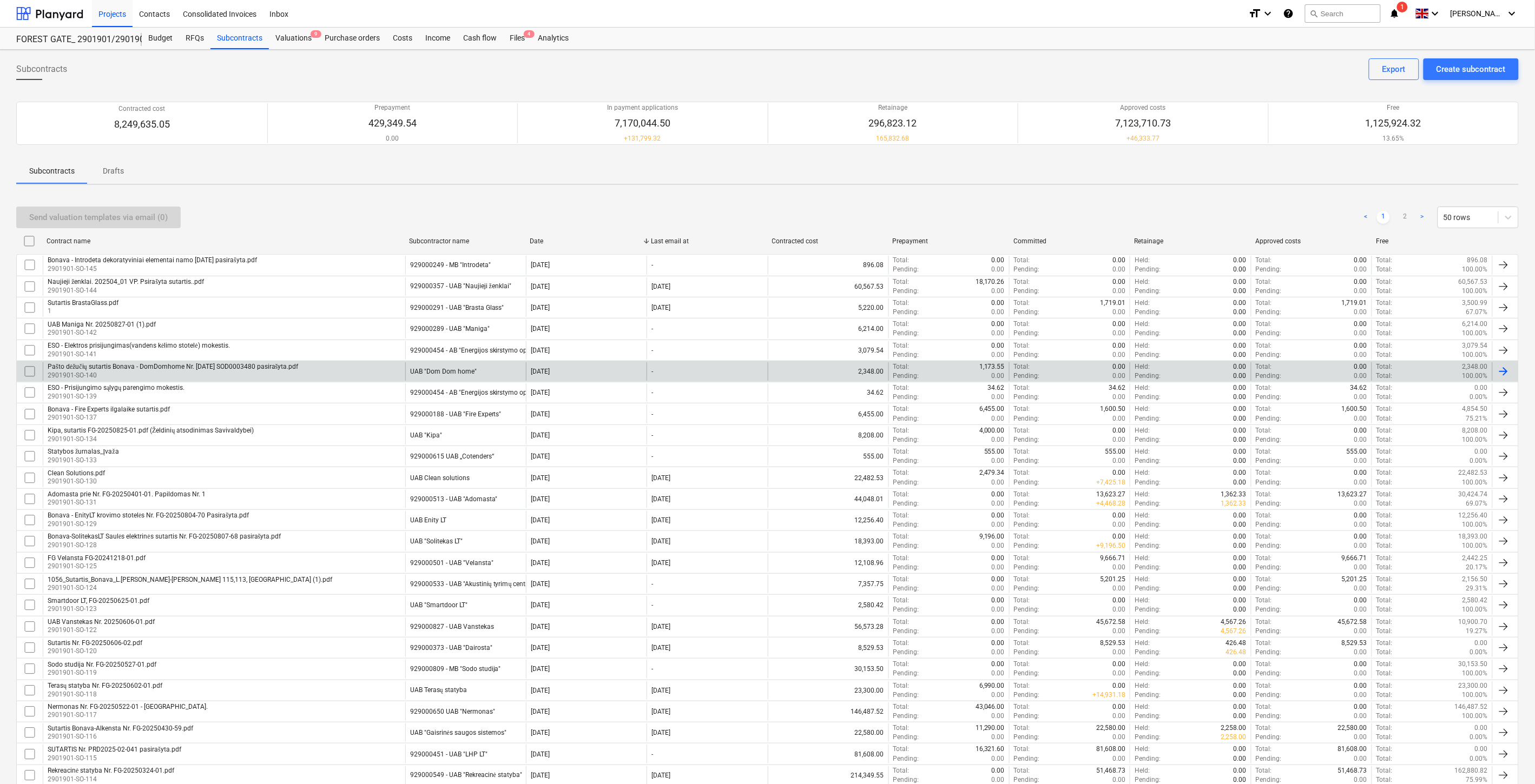
click at [272, 377] on p "2901901-SO-140" at bounding box center [173, 375] width 250 height 9
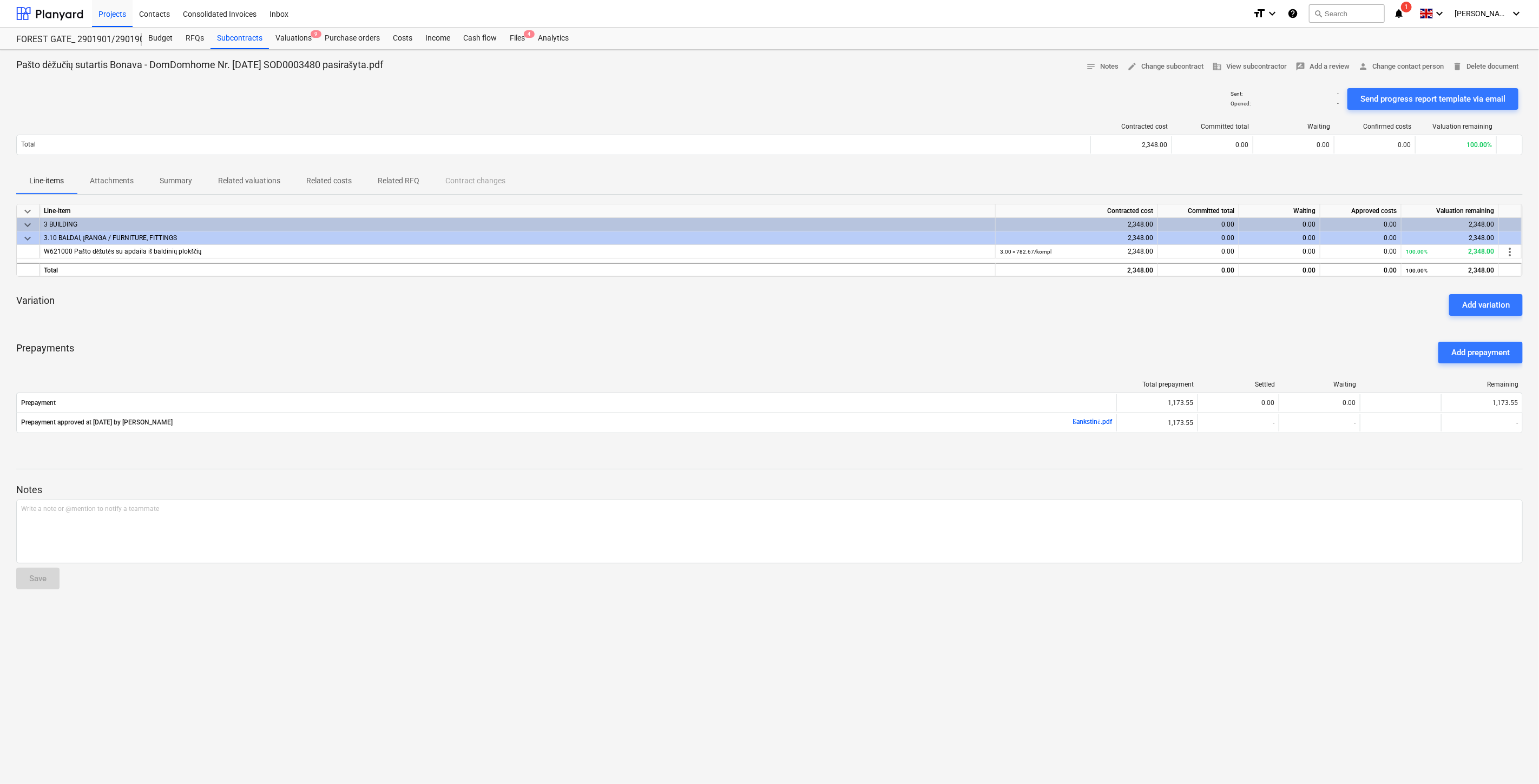
click at [479, 348] on div "Prepayments Add prepayment" at bounding box center [770, 352] width 1507 height 39
click at [521, 322] on div "Variation Add variation" at bounding box center [770, 305] width 1507 height 39
